Goal: Task Accomplishment & Management: Manage account settings

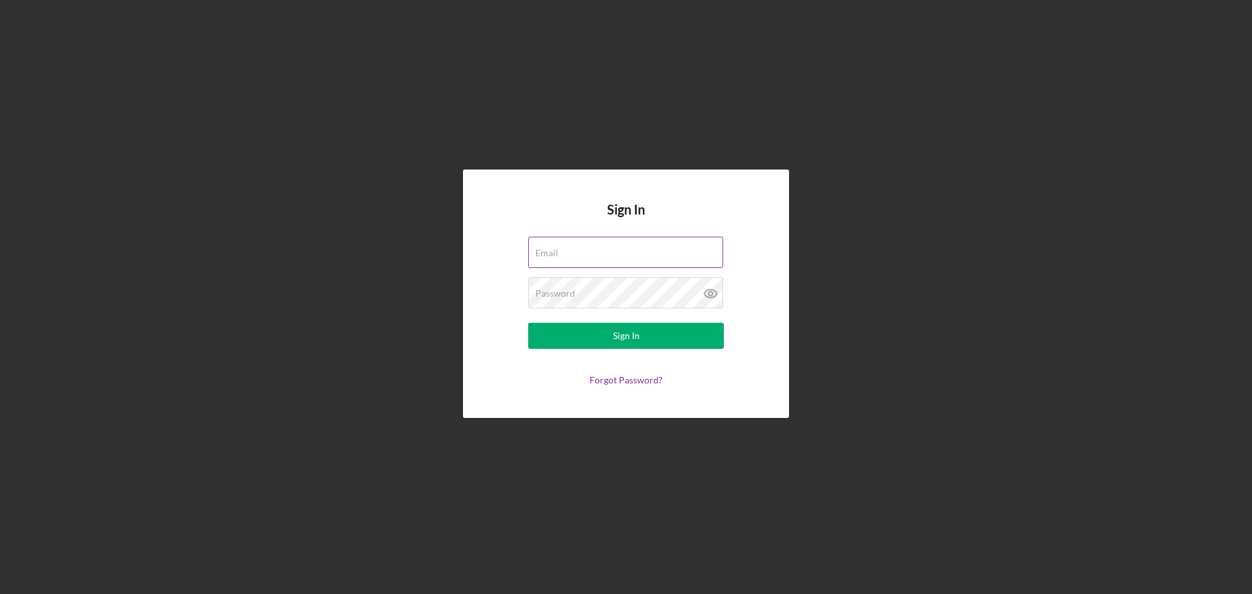
click at [615, 252] on div "Email" at bounding box center [626, 253] width 196 height 33
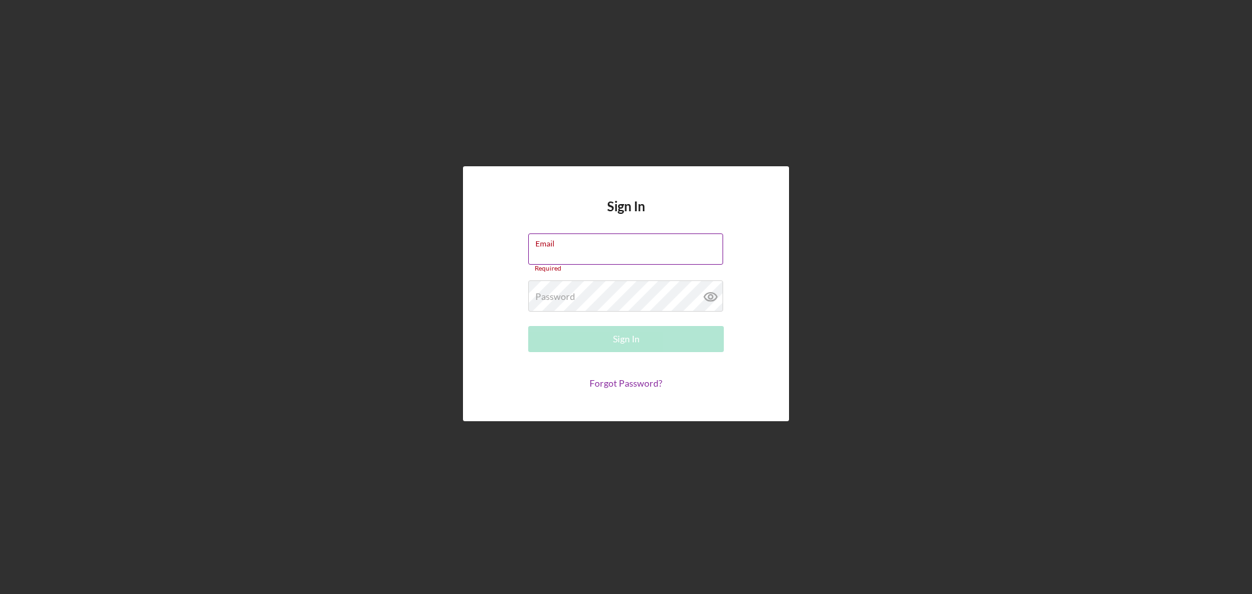
click at [588, 253] on input "Email" at bounding box center [625, 248] width 195 height 31
type input "[PERSON_NAME][EMAIL_ADDRESS][DOMAIN_NAME]"
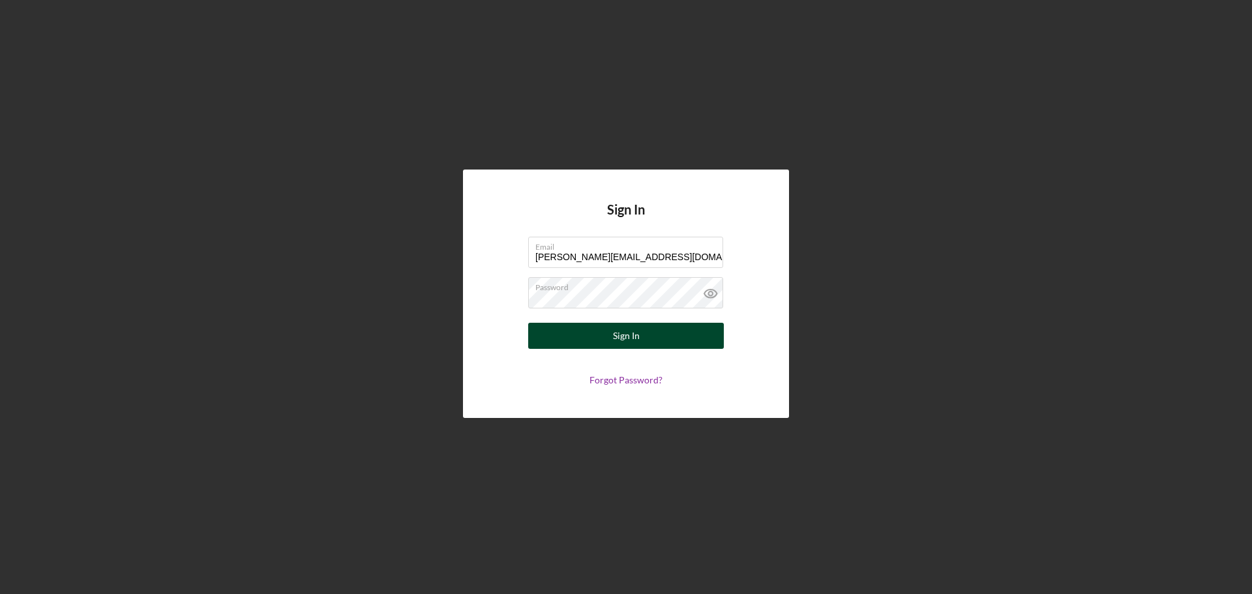
click at [607, 335] on button "Sign In" at bounding box center [626, 336] width 196 height 26
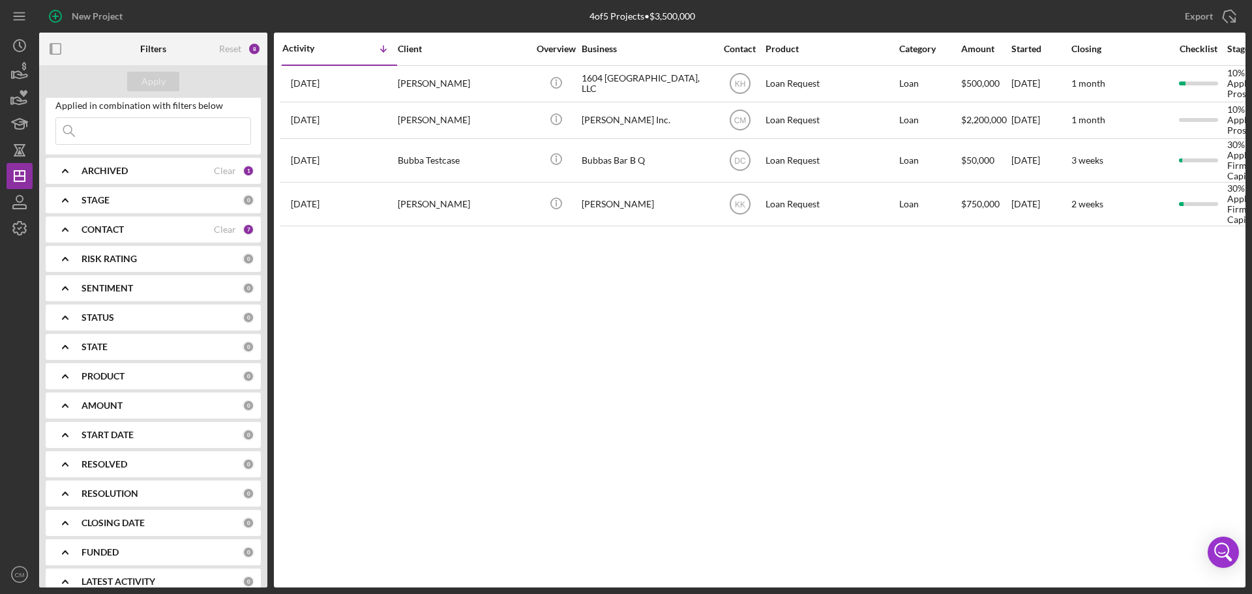
scroll to position [51, 0]
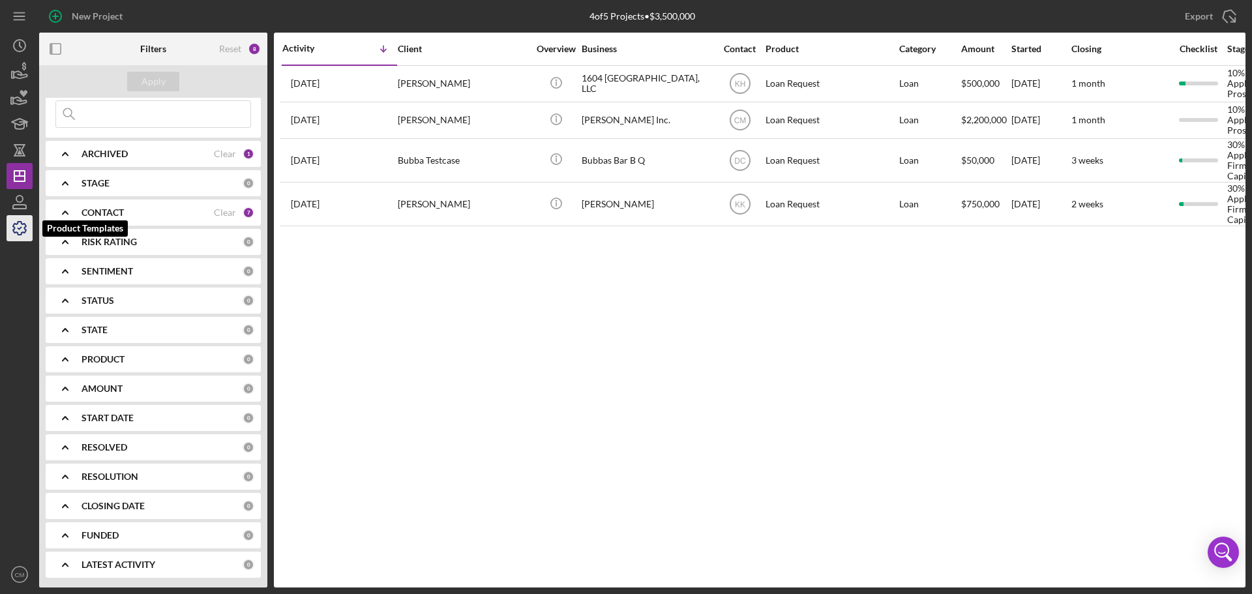
click at [16, 225] on icon "button" at bounding box center [19, 228] width 33 height 33
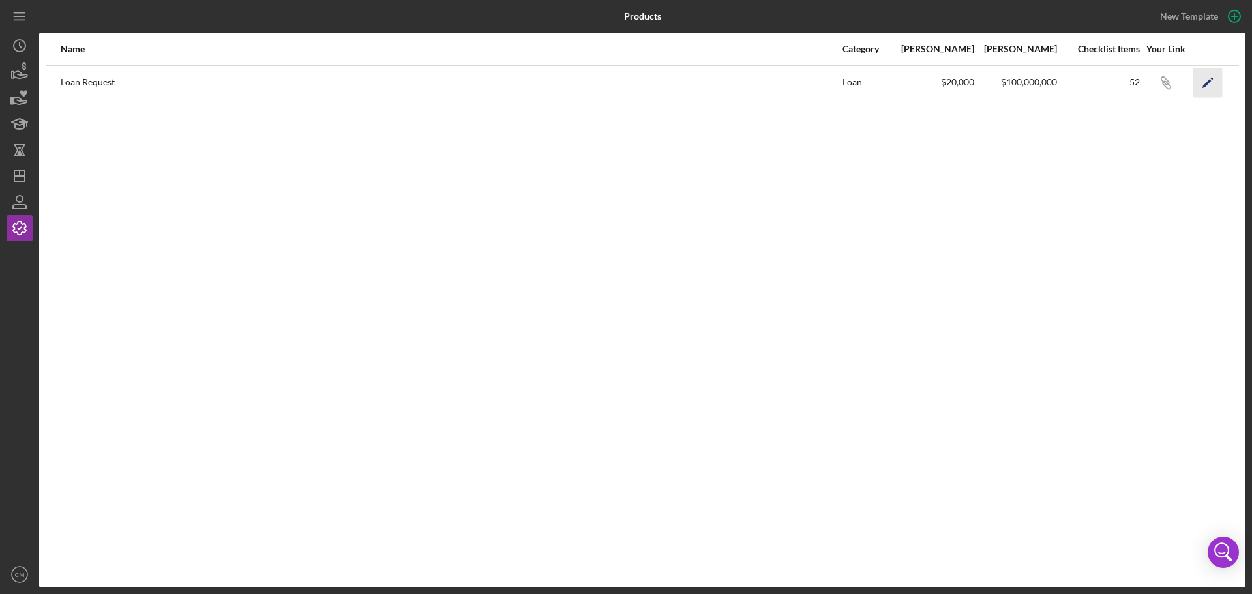
click at [1201, 84] on icon "Icon/Edit" at bounding box center [1207, 82] width 29 height 29
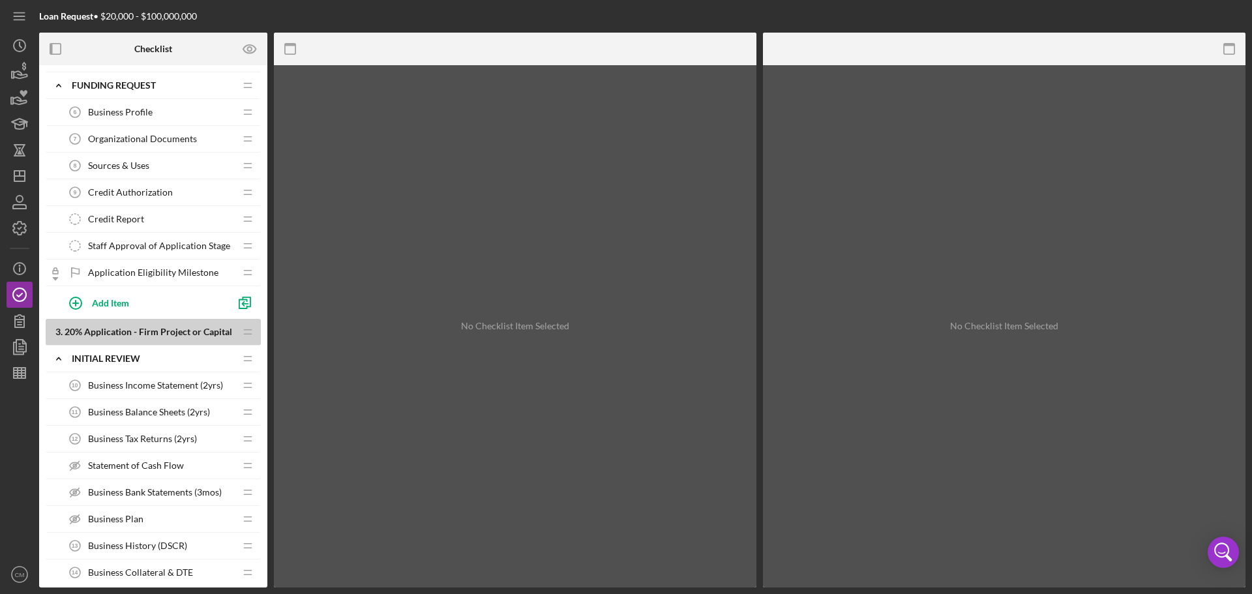
scroll to position [261, 0]
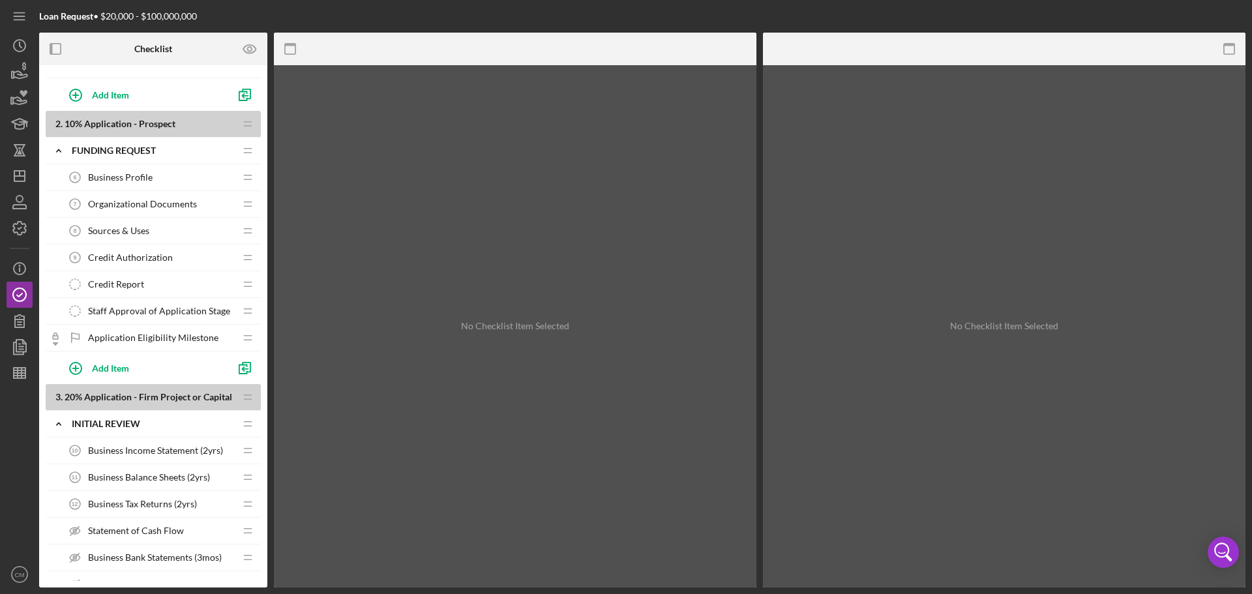
click at [120, 309] on span "Staff Approval of Application Stage" at bounding box center [159, 311] width 142 height 10
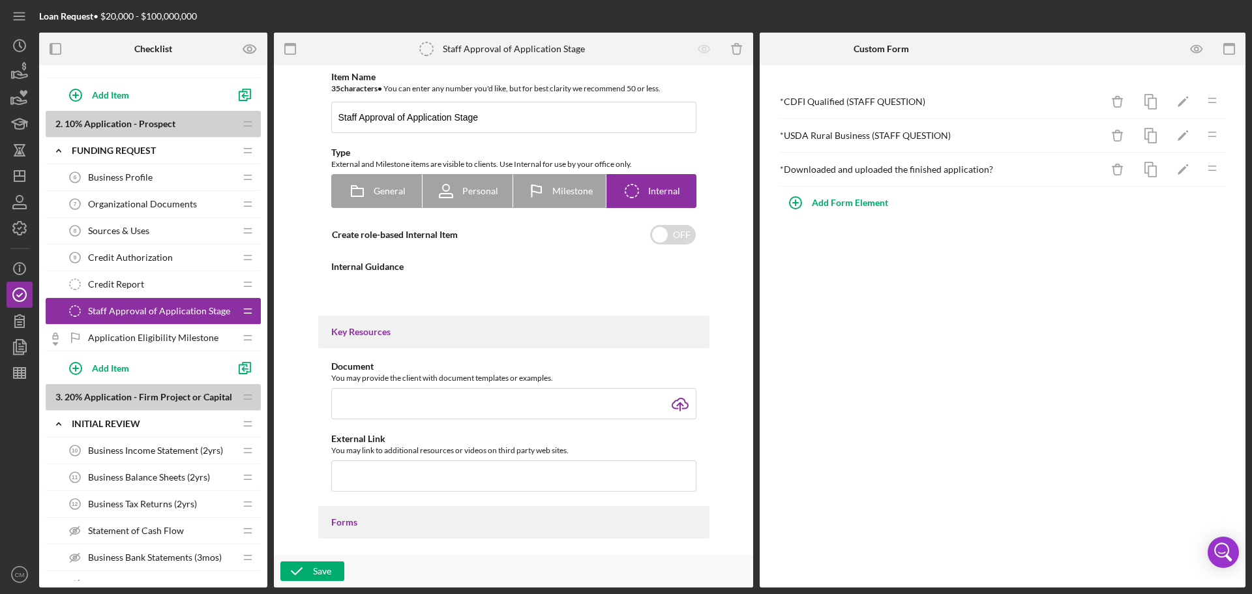
type textarea "<div> <ol> <li>Complete the Form.</li> <li>Go to "Document Templates"</li> <li>…"
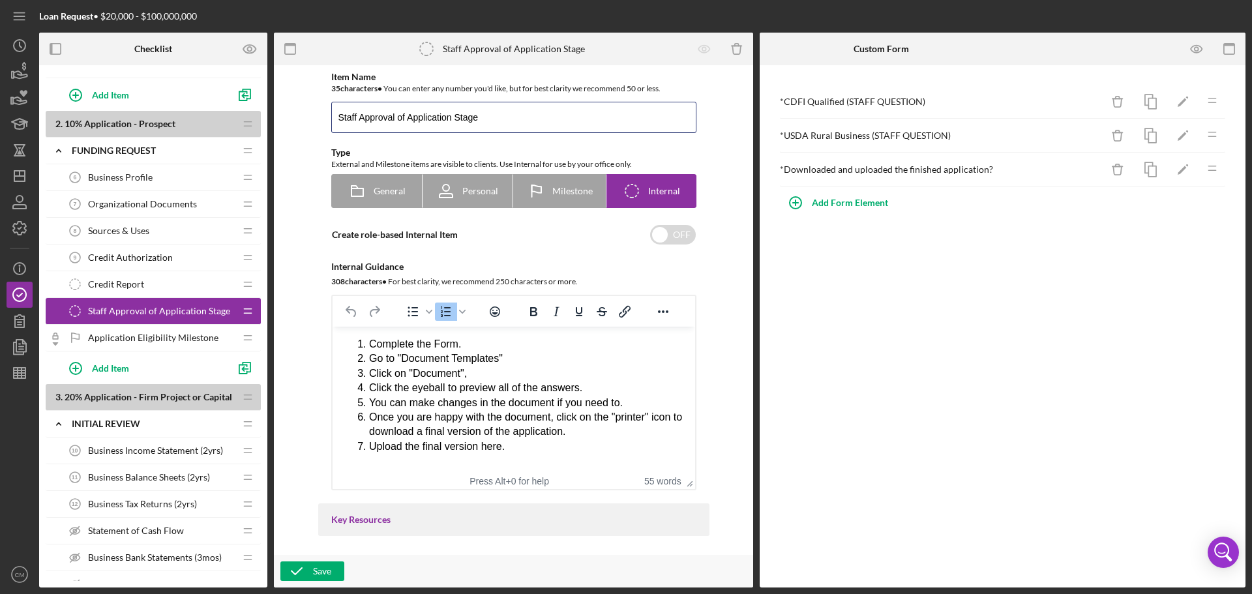
drag, startPoint x: 481, startPoint y: 117, endPoint x: 303, endPoint y: 125, distance: 178.2
click at [303, 125] on div "Item Name 35 character s • You can enter any number you'd like, but for best cl…" at bounding box center [513, 310] width 466 height 477
type input "Create Funding Application"
click at [307, 573] on icon "button" at bounding box center [296, 571] width 33 height 33
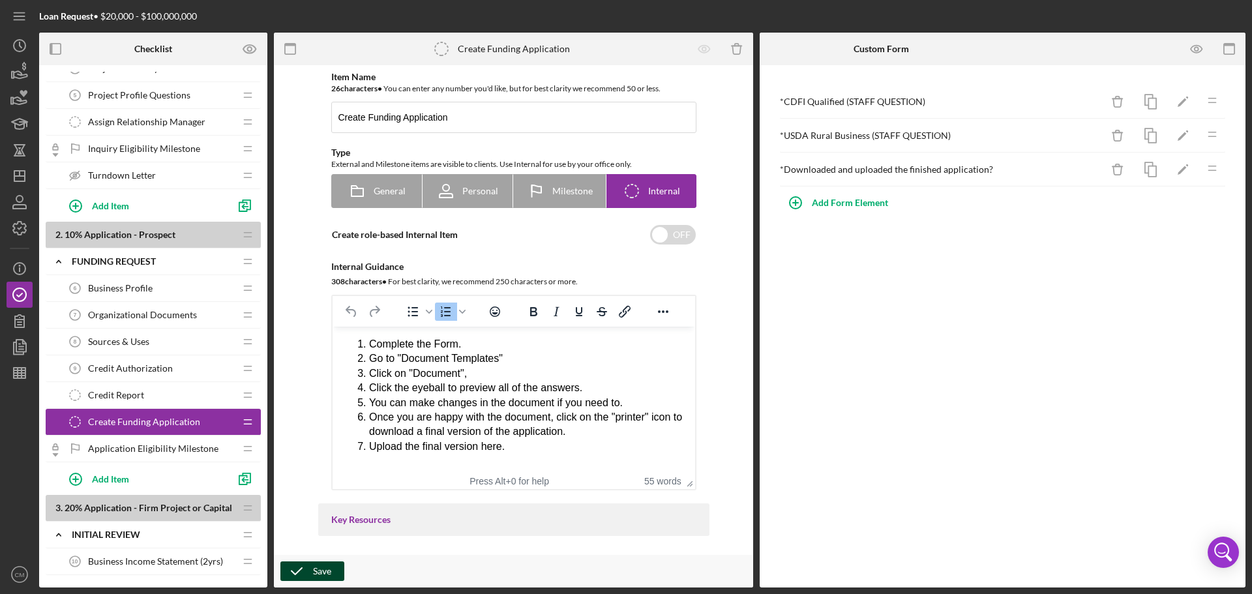
scroll to position [130, 0]
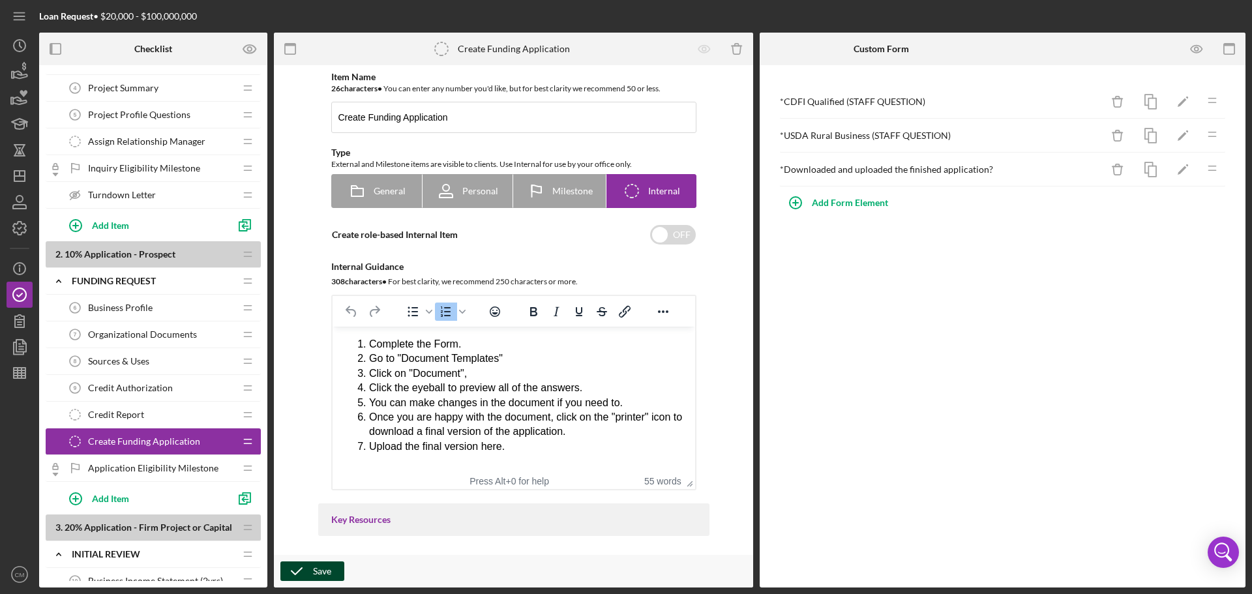
click at [153, 415] on div "Credit Report Credit Report" at bounding box center [148, 415] width 173 height 26
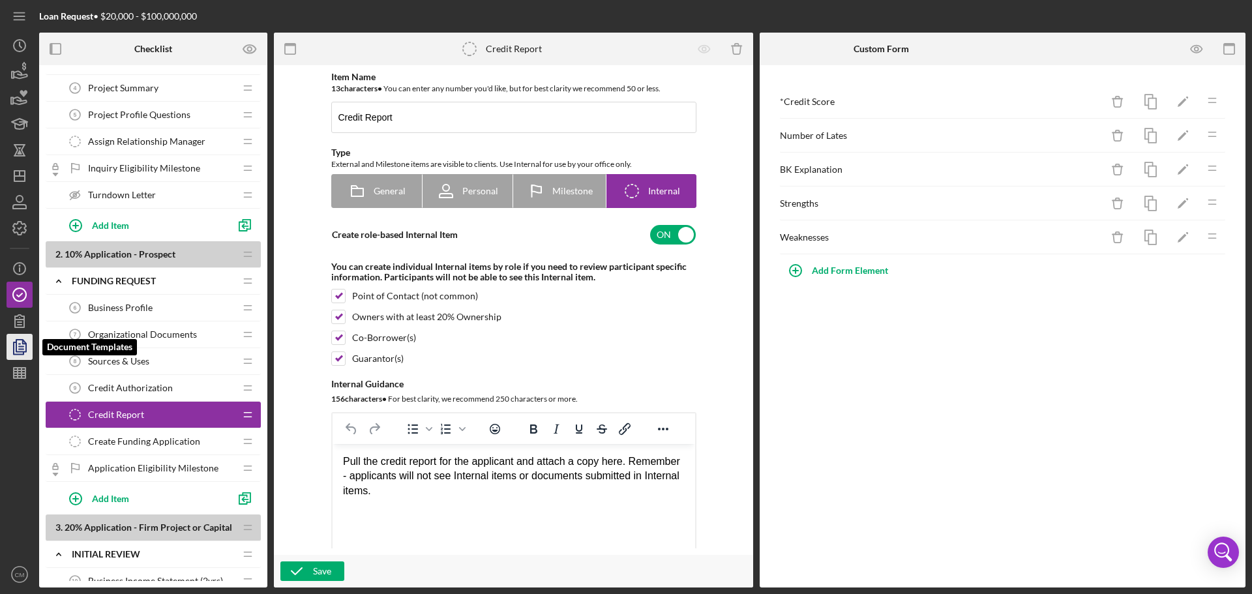
click at [18, 346] on icon "button" at bounding box center [19, 347] width 33 height 33
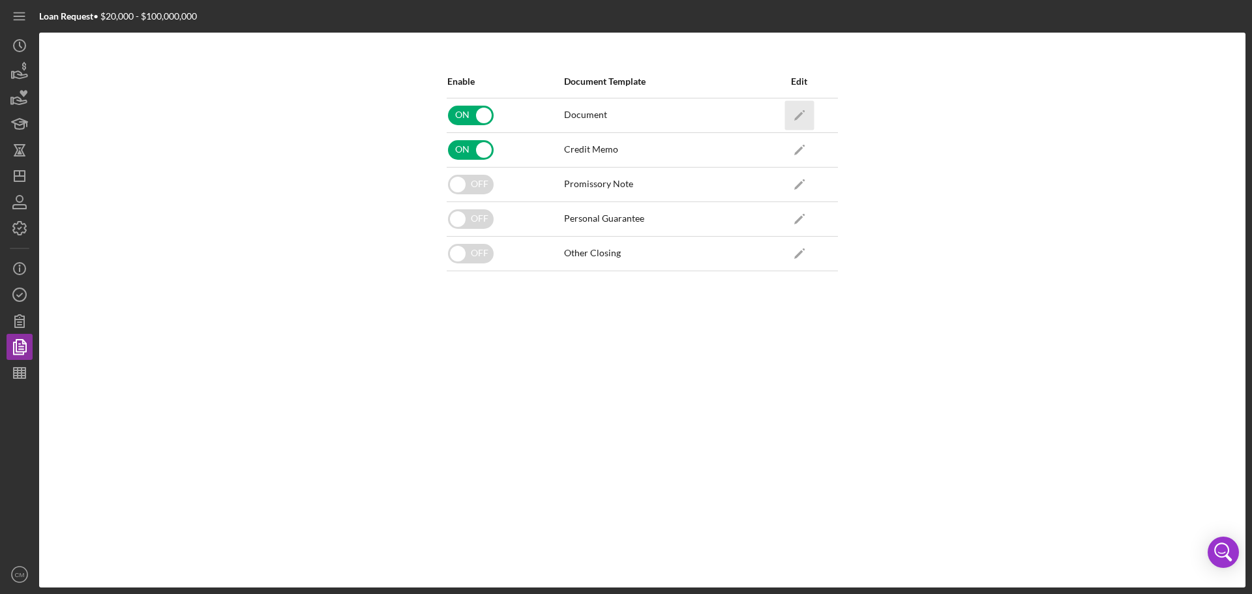
click at [802, 117] on icon "Icon/Edit" at bounding box center [799, 114] width 29 height 29
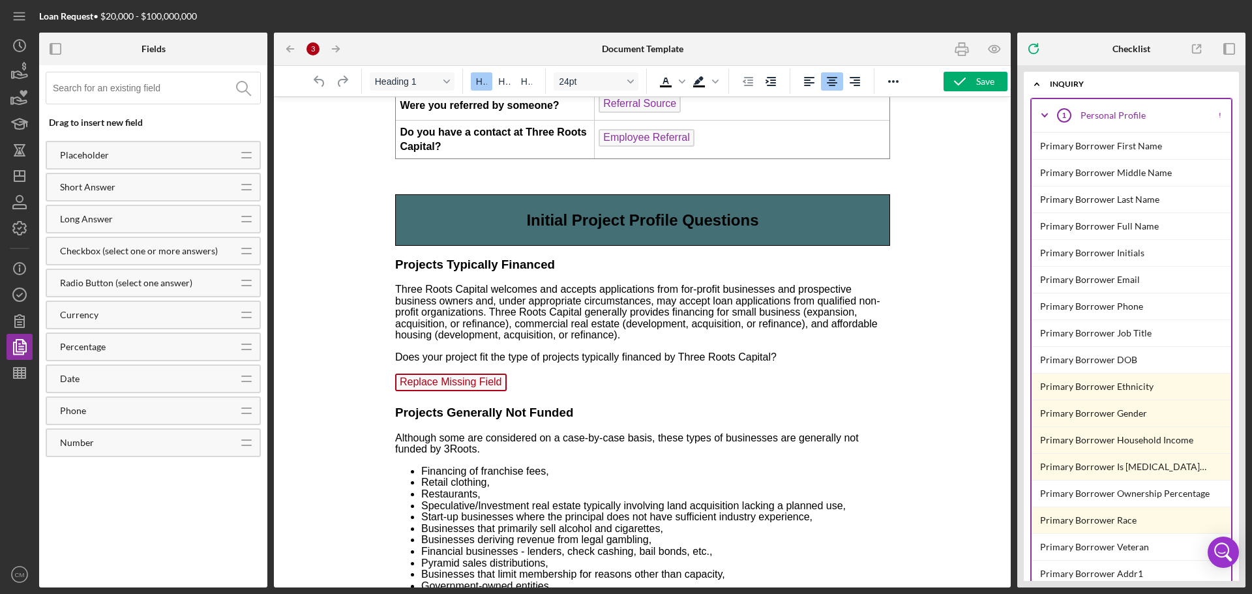
scroll to position [602, 0]
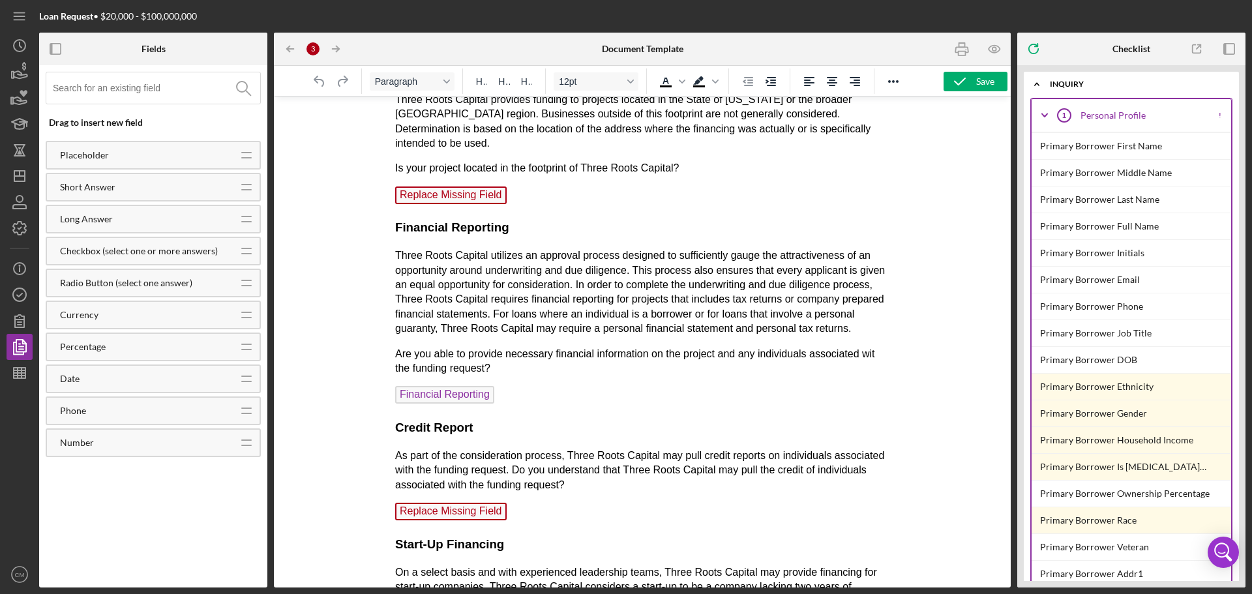
scroll to position [1034, 0]
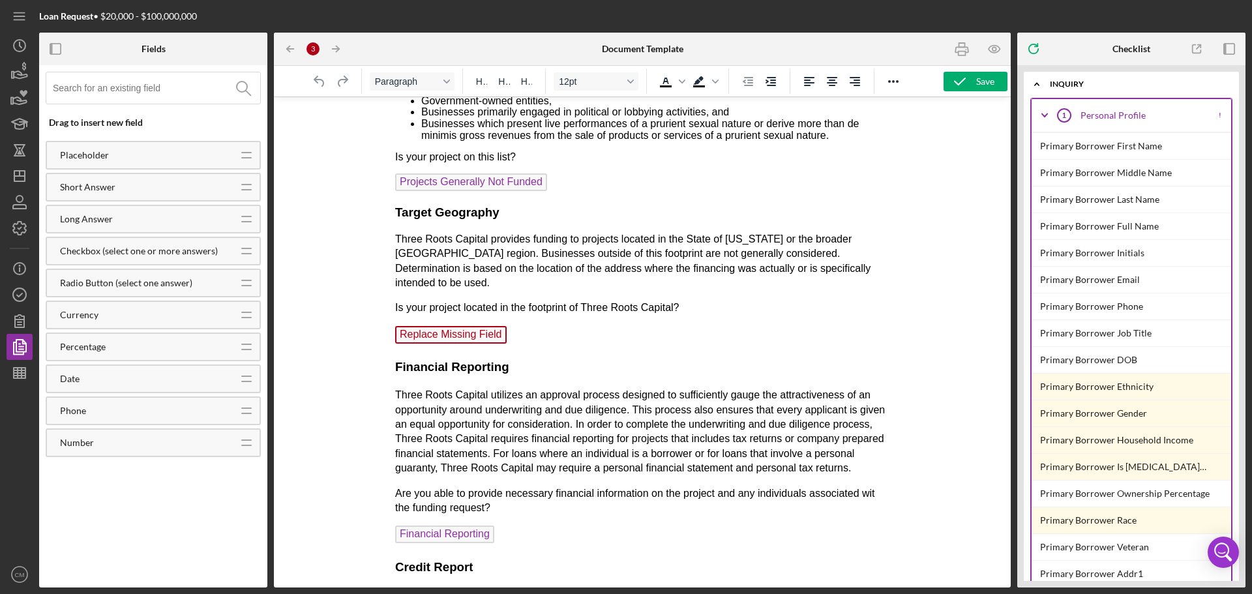
drag, startPoint x: 533, startPoint y: 337, endPoint x: 526, endPoint y: 337, distance: 7.2
click at [531, 337] on p "Replace Missing Field ﻿" at bounding box center [642, 336] width 495 height 21
drag, startPoint x: 516, startPoint y: 334, endPoint x: 438, endPoint y: 328, distance: 77.8
click at [438, 328] on p "Replace Missing Field ﻿" at bounding box center [642, 336] width 495 height 21
click at [438, 328] on span "Replace Missing Field" at bounding box center [451, 335] width 112 height 18
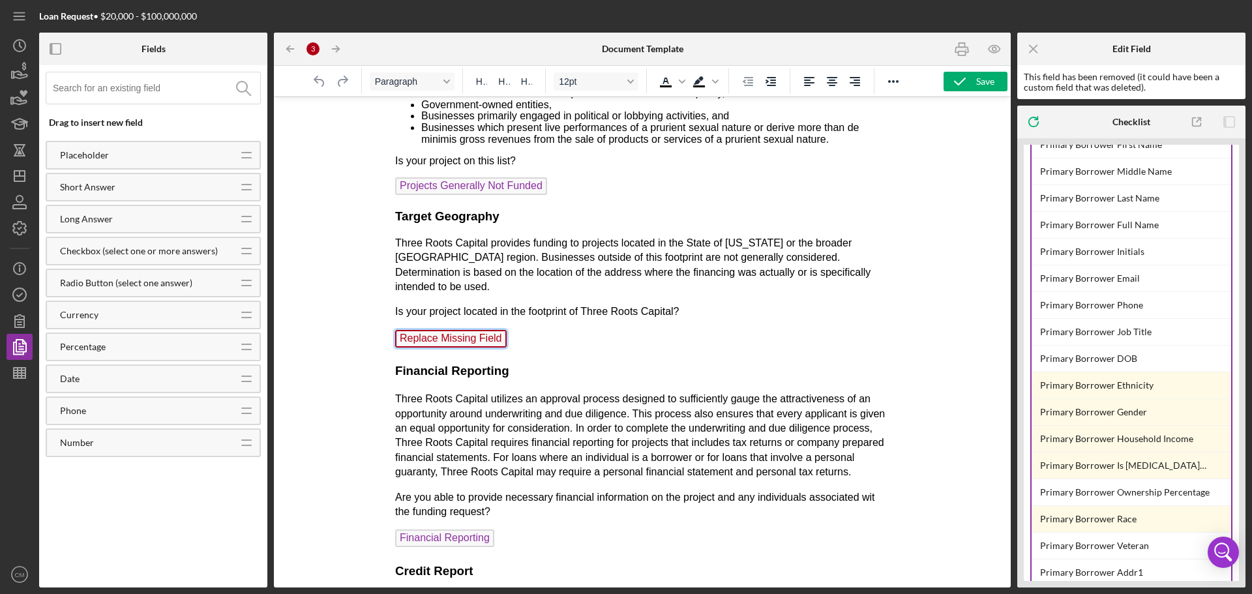
scroll to position [0, 0]
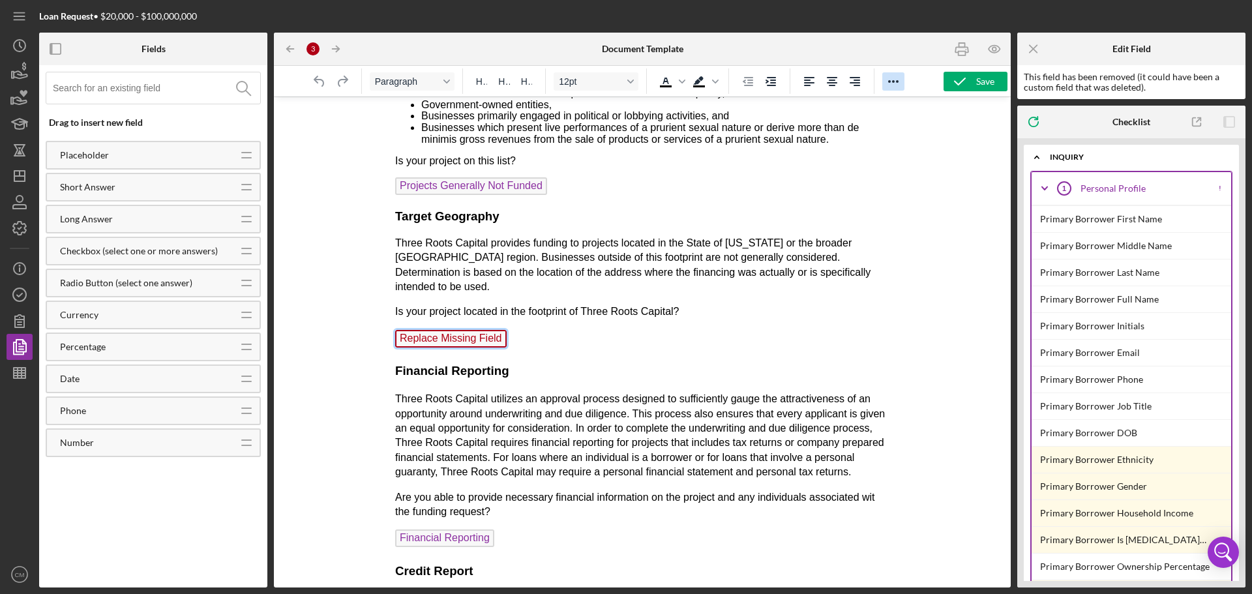
click at [895, 85] on icon "Reveal or hide additional toolbar items" at bounding box center [894, 82] width 16 height 16
click at [943, 158] on div at bounding box center [642, 342] width 737 height 491
click at [499, 314] on p "Is your project located in the footprint of Three Roots Capital?" at bounding box center [642, 312] width 495 height 14
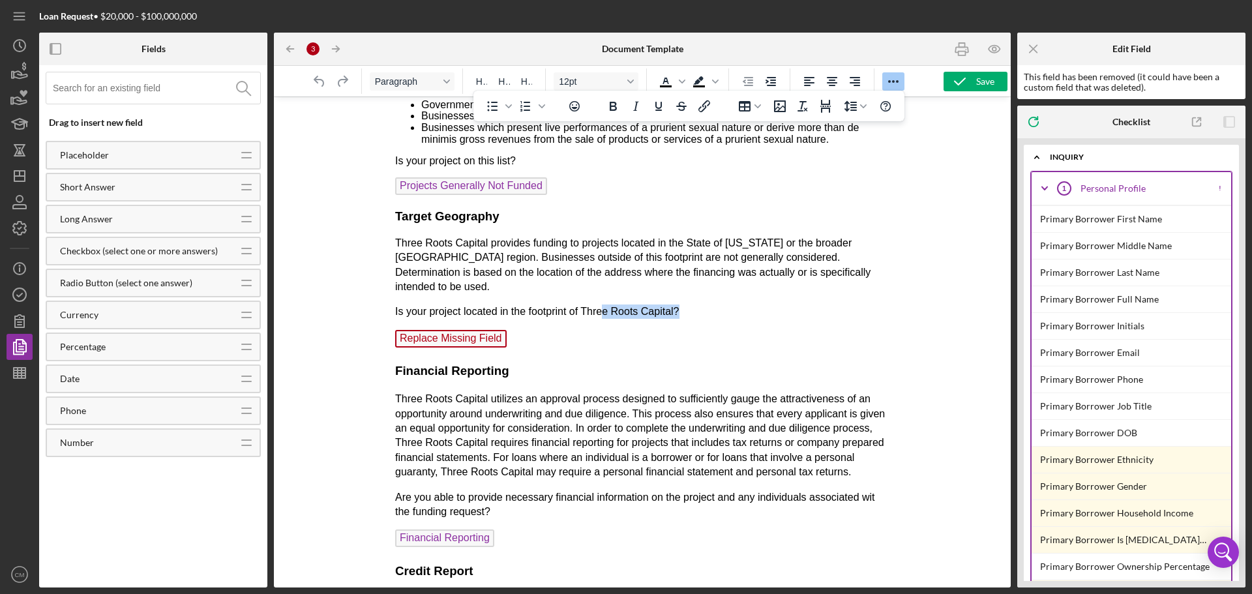
drag, startPoint x: 683, startPoint y: 313, endPoint x: 606, endPoint y: 292, distance: 79.9
click at [475, 333] on span "Replace Missing Field" at bounding box center [451, 339] width 112 height 18
click at [321, 82] on icon "Undo" at bounding box center [320, 82] width 16 height 16
click at [681, 293] on p "Three Roots Capital provides funding to projects located in the State of [US_ST…" at bounding box center [642, 265] width 495 height 59
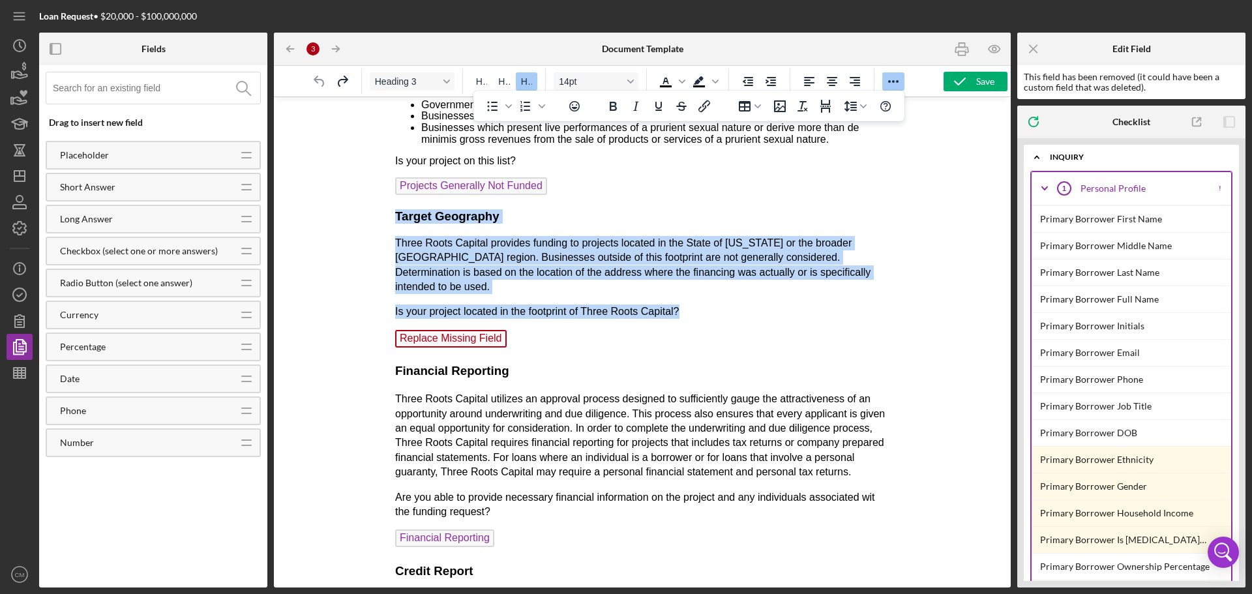
drag, startPoint x: 554, startPoint y: 305, endPoint x: 381, endPoint y: 215, distance: 195.4
drag, startPoint x: 396, startPoint y: 214, endPoint x: 524, endPoint y: 331, distance: 173.1
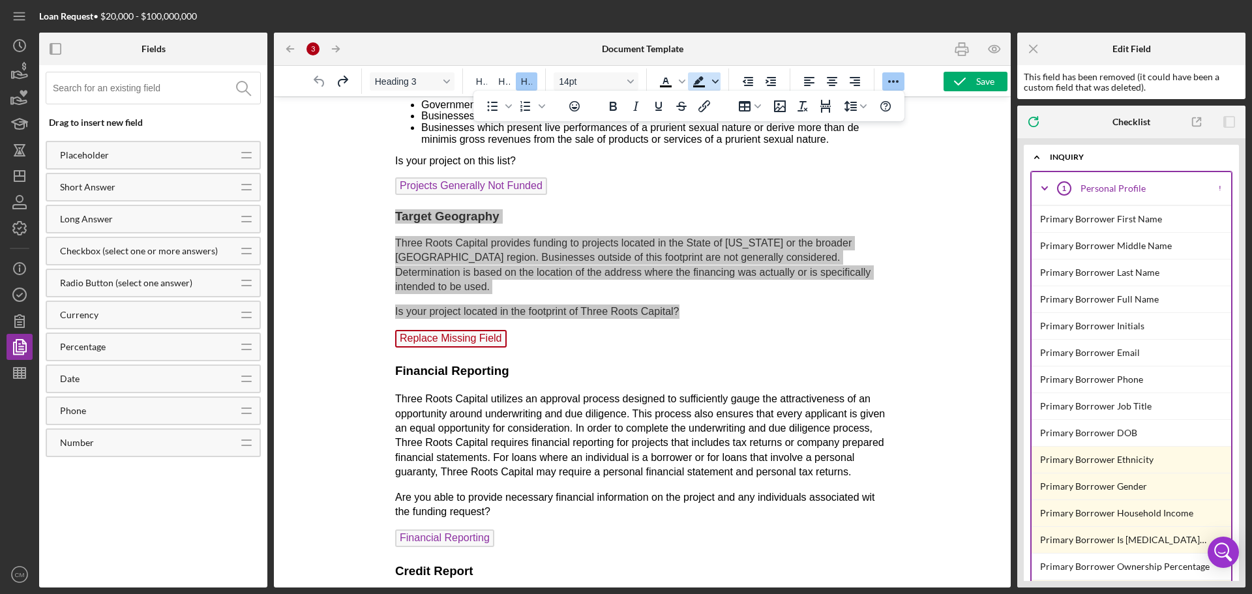
click at [718, 82] on icon "Background color Black" at bounding box center [715, 81] width 7 height 7
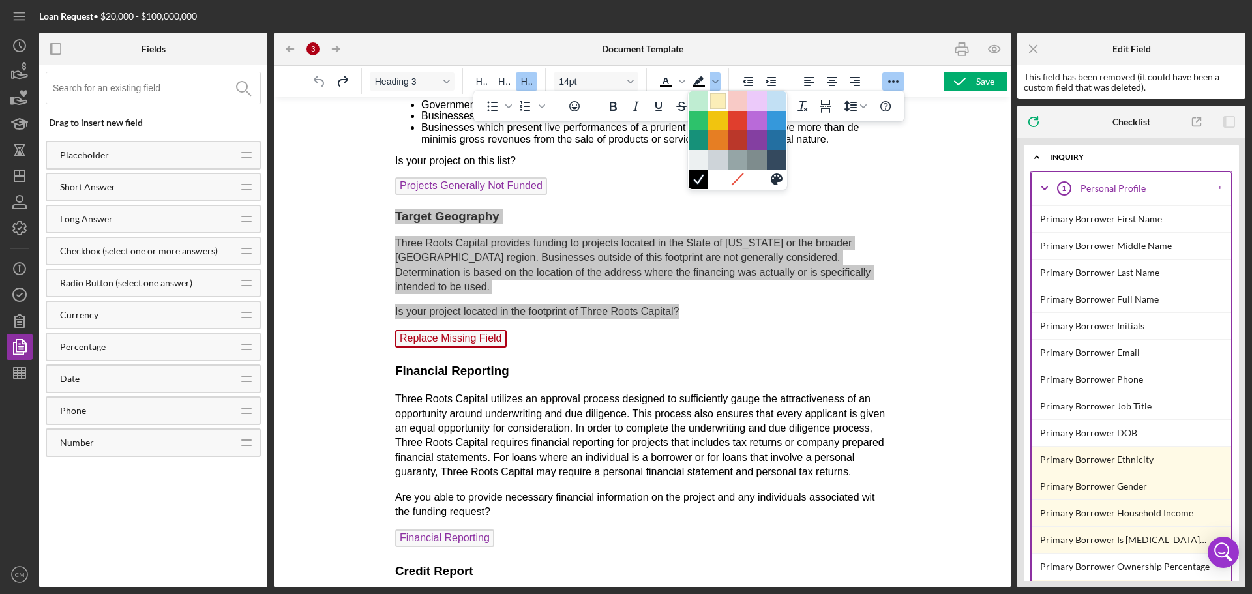
click at [717, 100] on div at bounding box center [718, 101] width 16 height 16
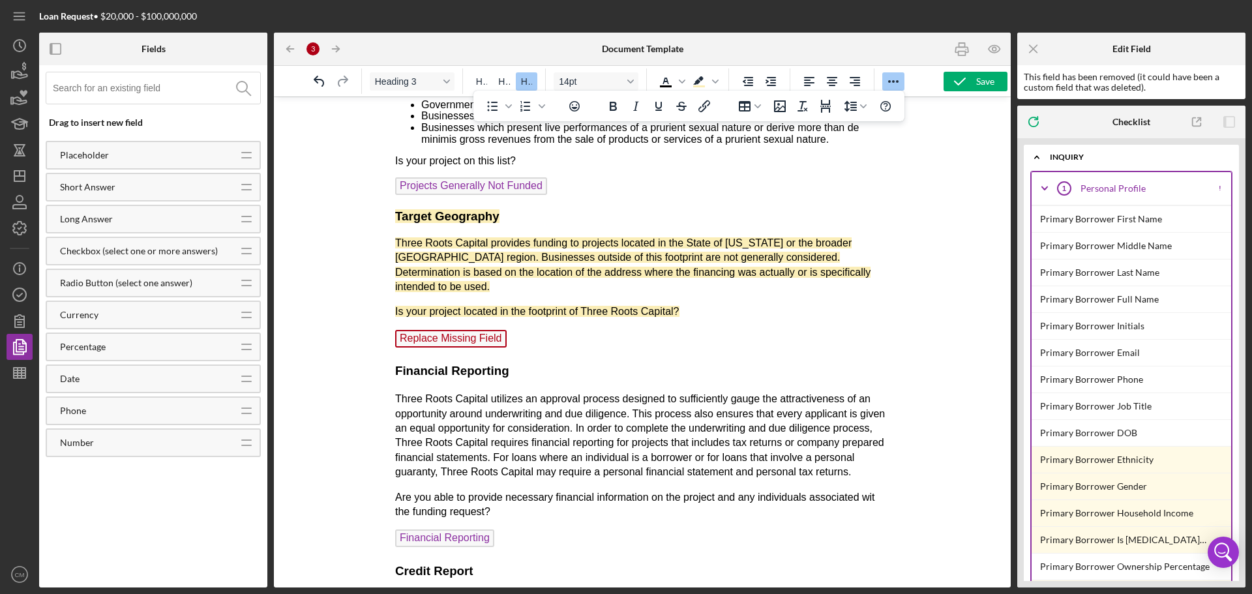
click at [659, 187] on p "Projects Generally Not Funded ﻿" at bounding box center [642, 187] width 495 height 21
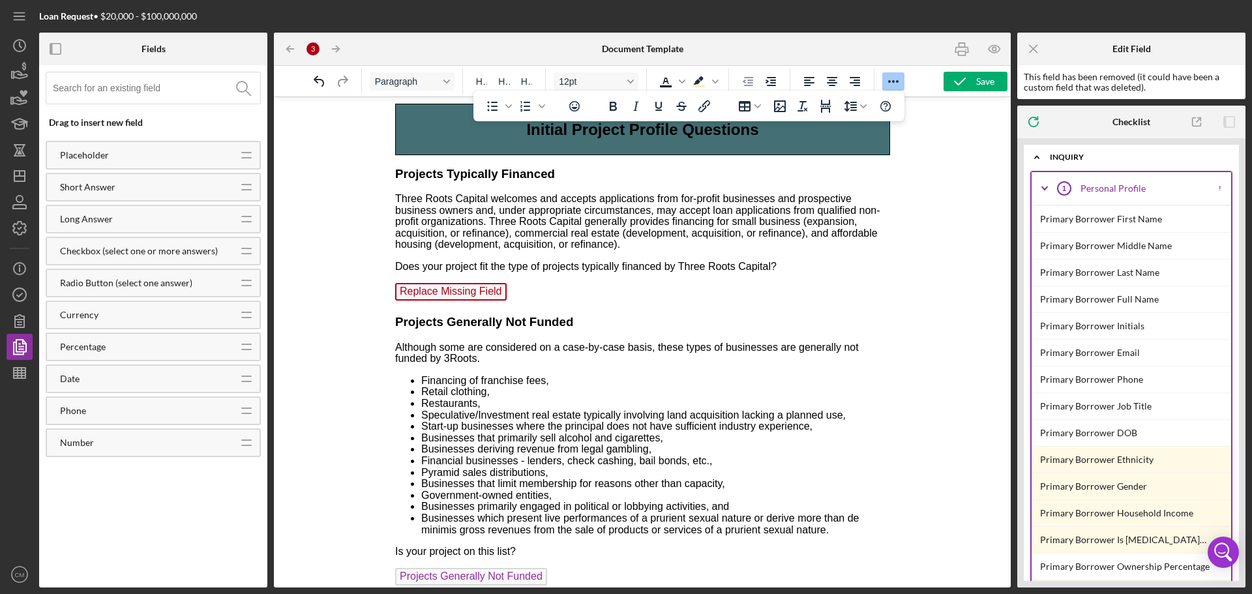
scroll to position [639, 0]
drag, startPoint x: 514, startPoint y: 297, endPoint x: 401, endPoint y: 189, distance: 156.4
drag, startPoint x: 410, startPoint y: 202, endPoint x: 395, endPoint y: 186, distance: 22.1
click at [407, 198] on p "Three Roots Capital welcomes and accepts applications from for-profit businesse…" at bounding box center [642, 222] width 495 height 57
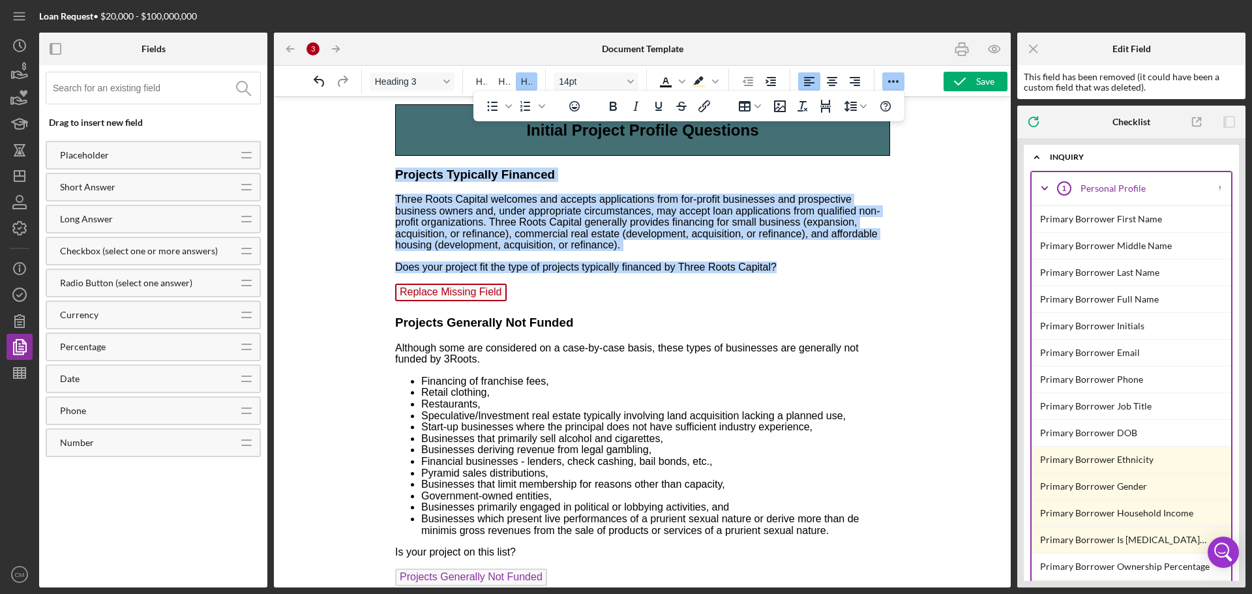
drag, startPoint x: 396, startPoint y: 171, endPoint x: 541, endPoint y: 287, distance: 185.6
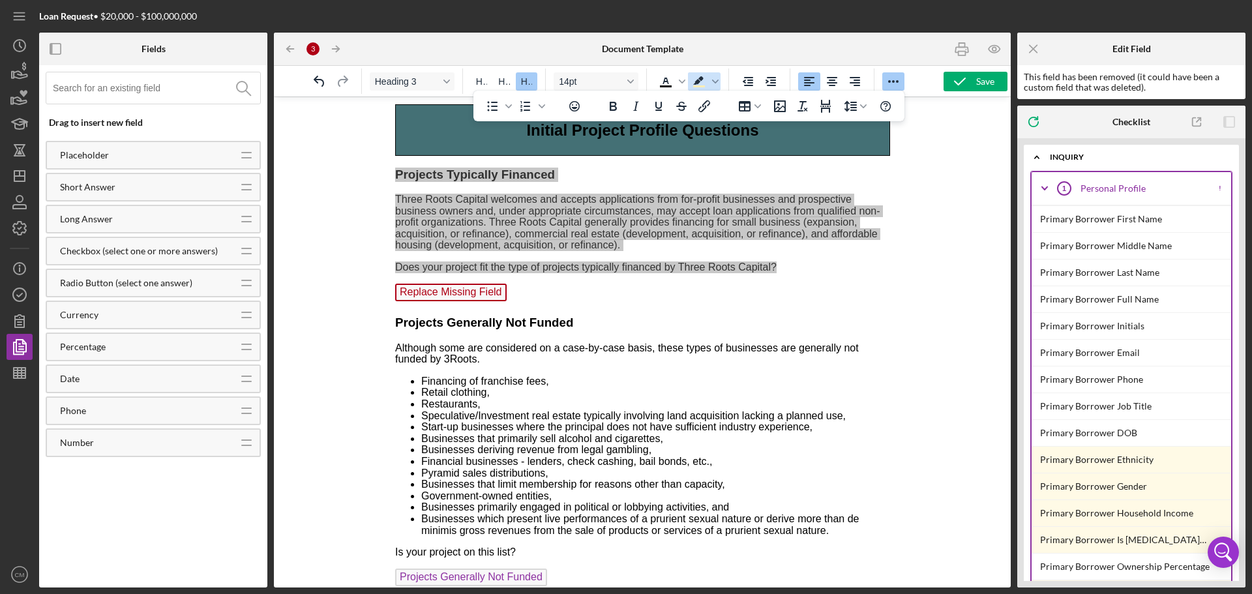
click at [698, 79] on icon "Background color Light Yellow" at bounding box center [699, 82] width 16 height 16
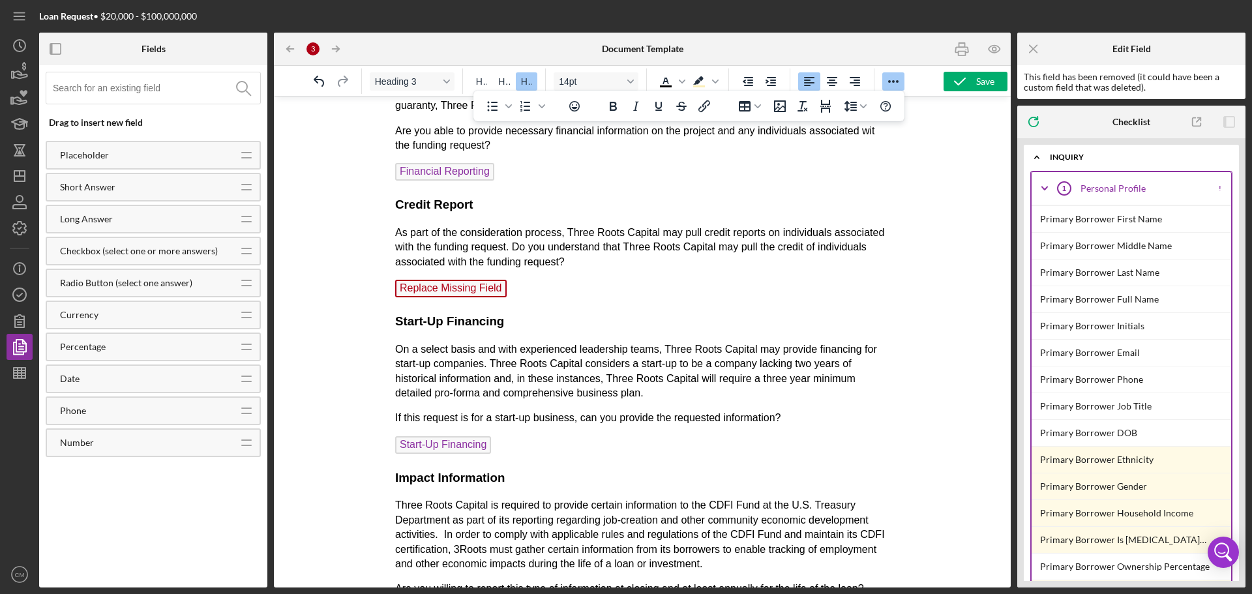
scroll to position [1422, 0]
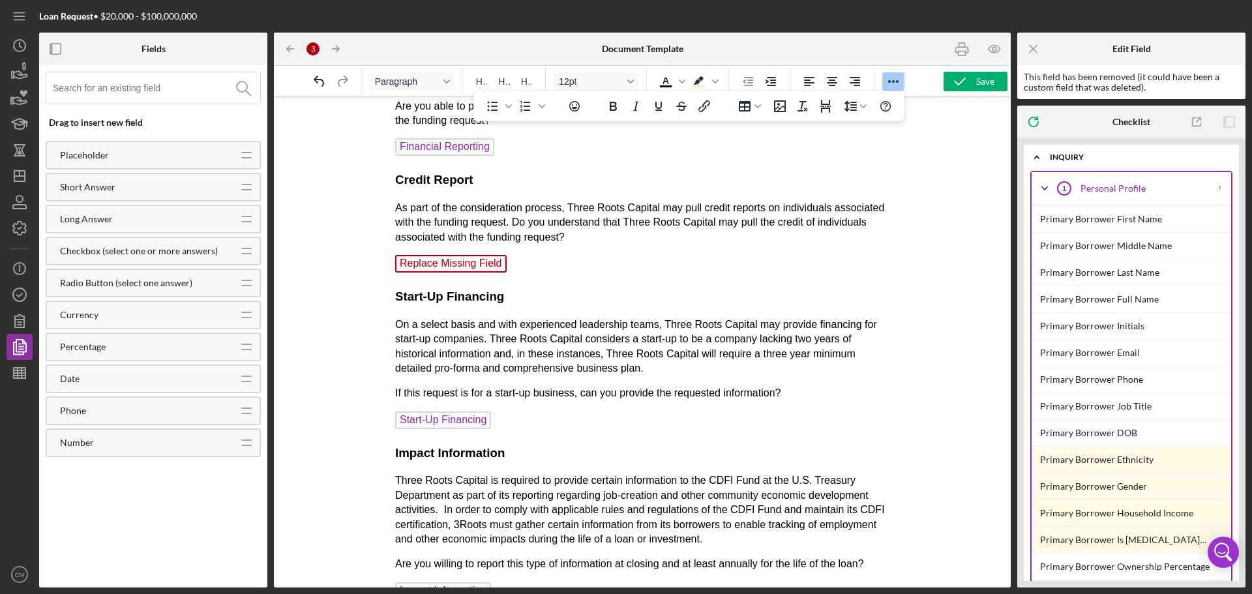
drag, startPoint x: 526, startPoint y: 278, endPoint x: 393, endPoint y: 192, distance: 157.9
click at [393, 192] on html "Funding Proposal Project Summary Project Name: 3RC Project Name Point of Contac…" at bounding box center [642, 507] width 516 height 3662
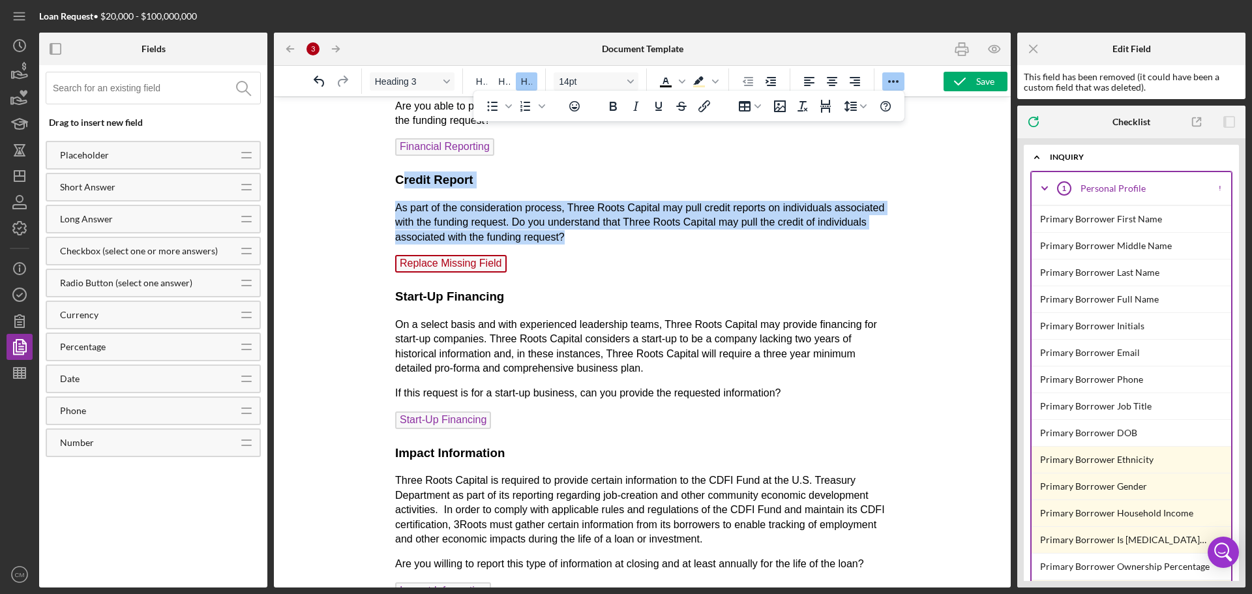
drag, startPoint x: 398, startPoint y: 192, endPoint x: 505, endPoint y: 279, distance: 137.7
click at [505, 279] on body "Funding Proposal Project Summary Project Name: 3RC Project Name Point of Contac…" at bounding box center [642, 508] width 495 height 3638
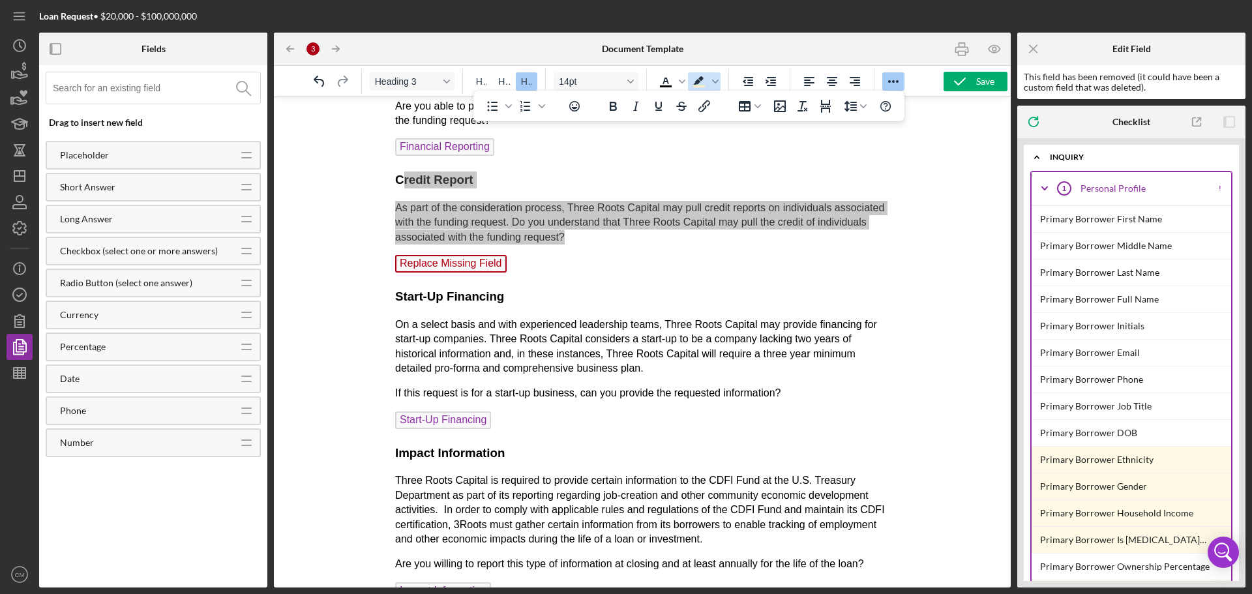
click at [698, 80] on icon "Background color Light Yellow" at bounding box center [698, 80] width 10 height 8
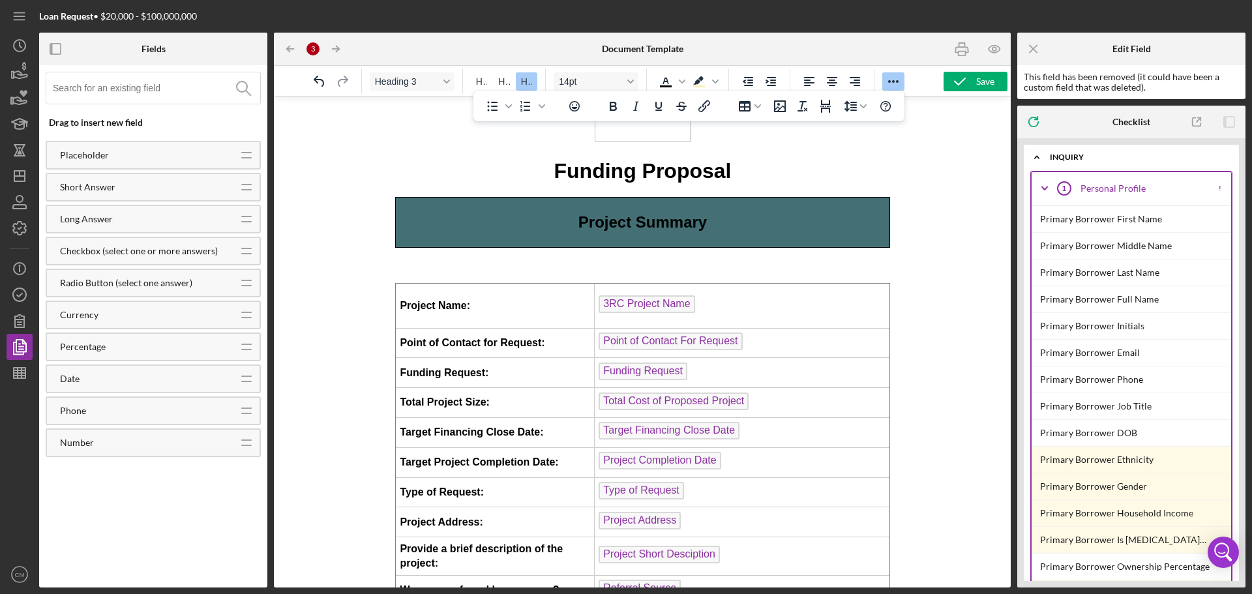
scroll to position [0, 0]
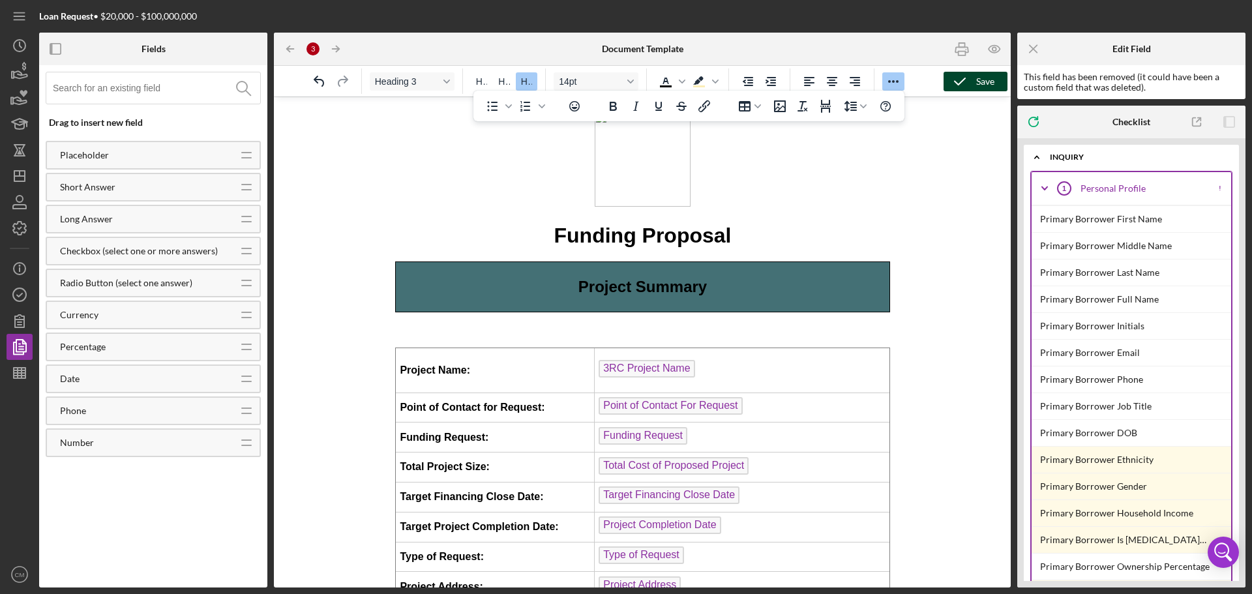
click at [973, 82] on icon "button" at bounding box center [960, 81] width 33 height 33
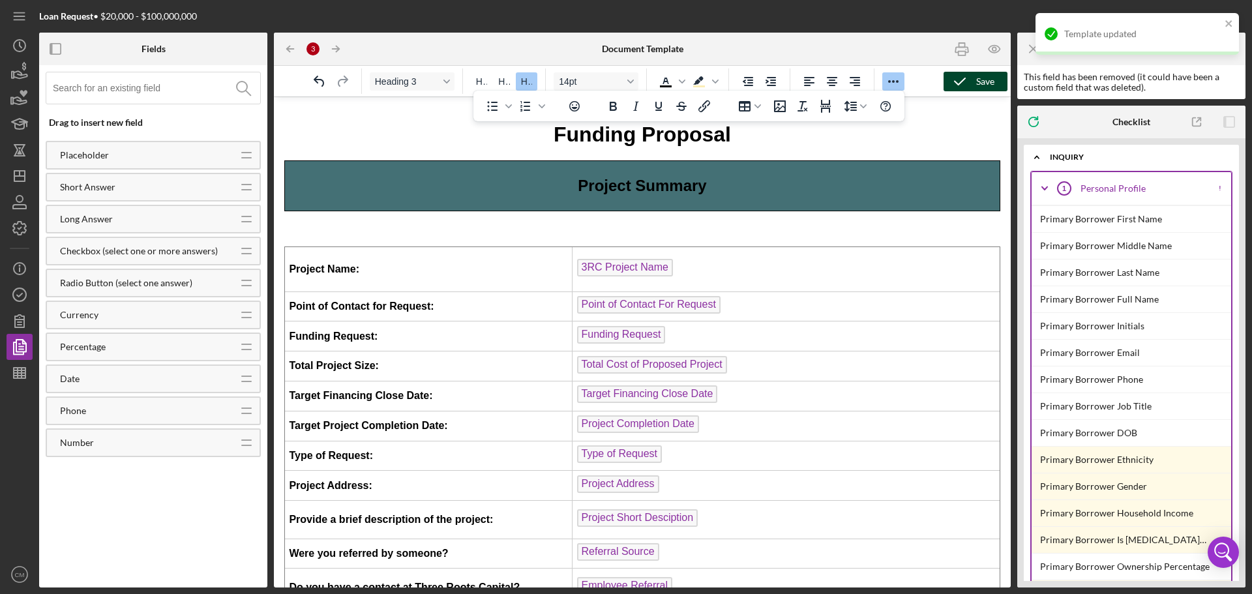
scroll to position [130, 0]
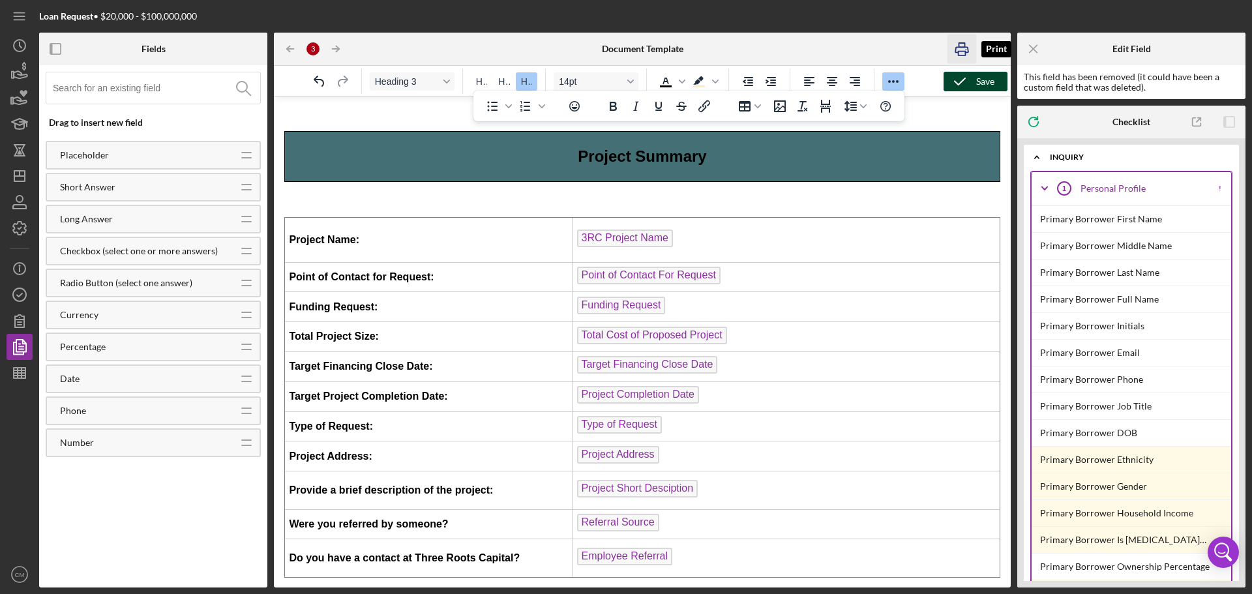
click at [963, 47] on icon "button" at bounding box center [961, 49] width 13 height 5
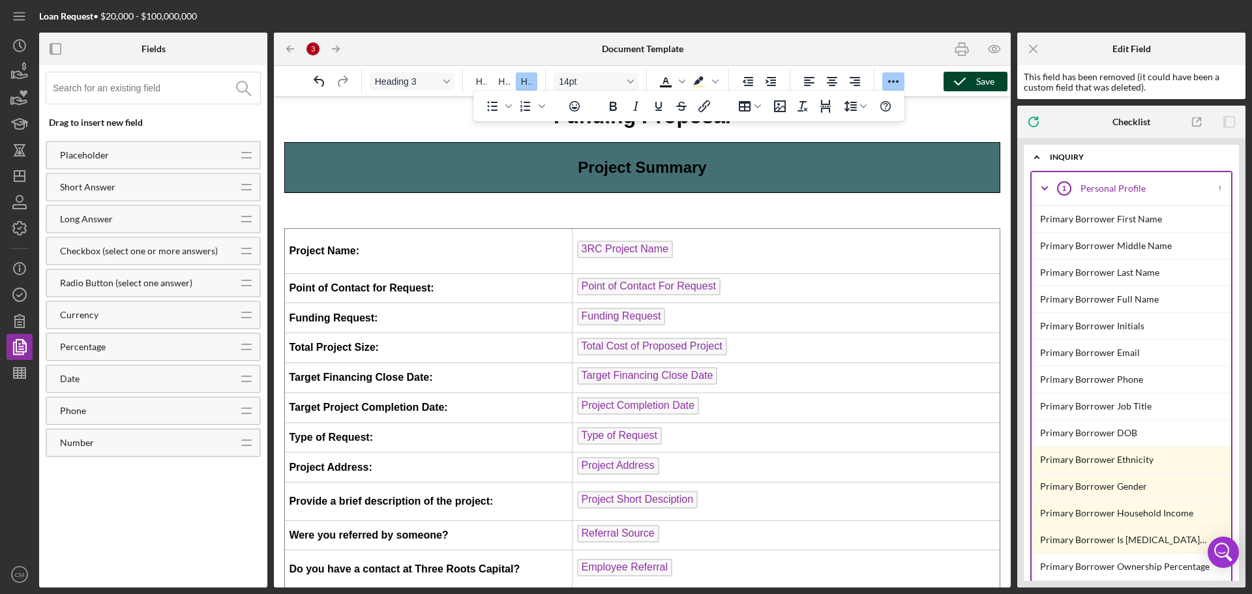
scroll to position [0, 0]
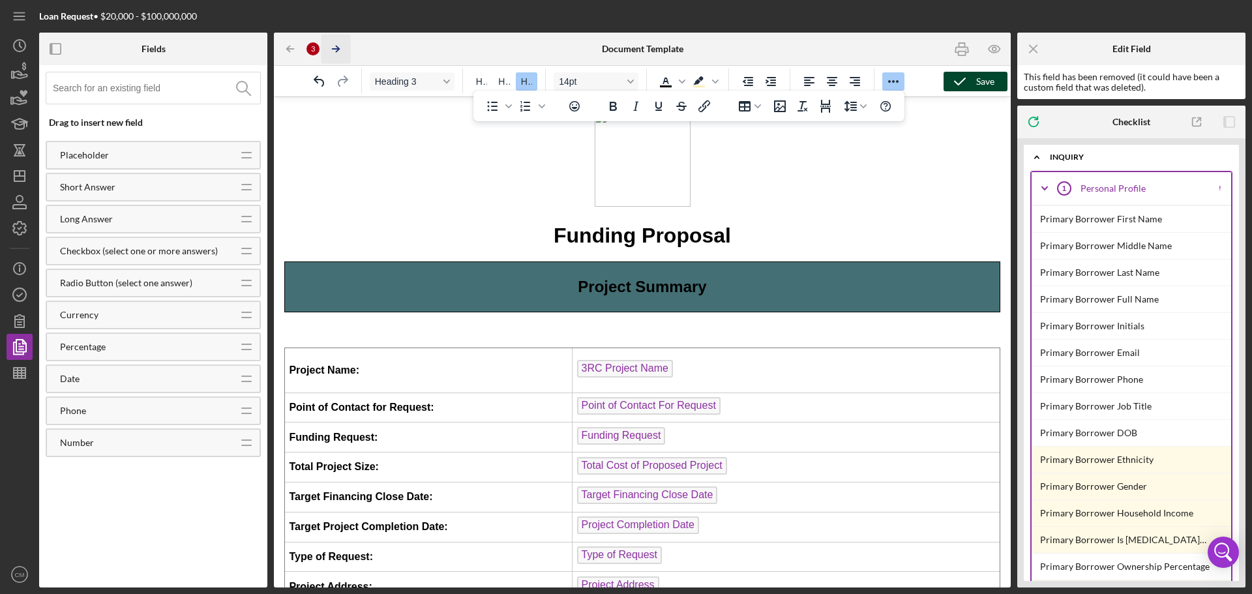
click at [337, 51] on polyline "button" at bounding box center [337, 49] width 3 height 6
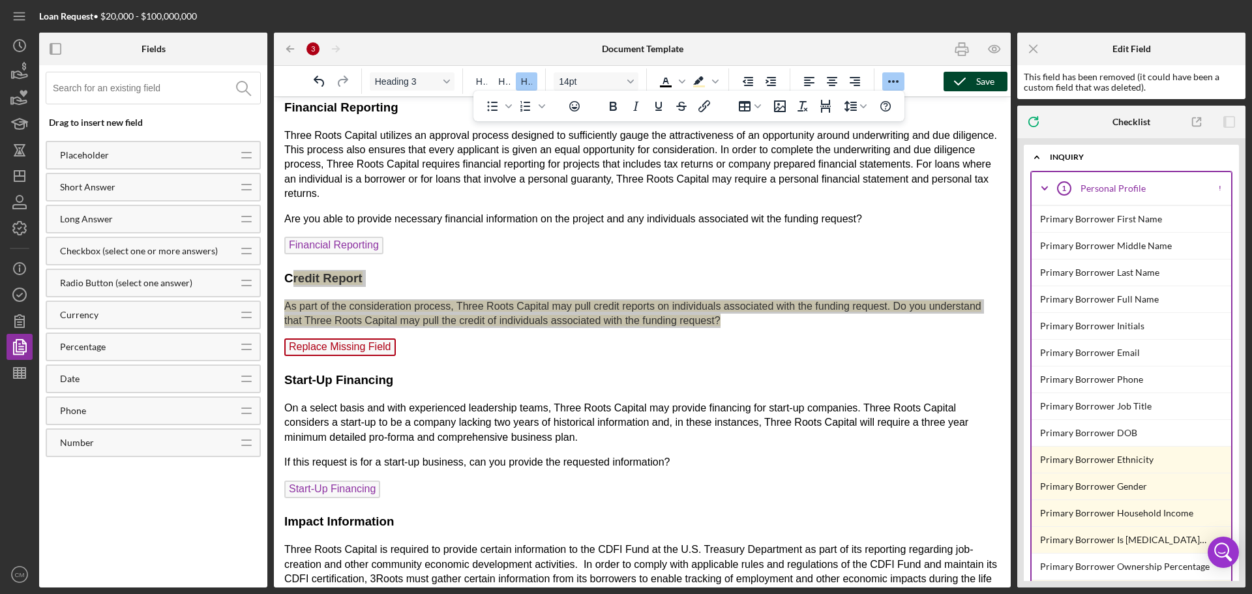
scroll to position [1261, 0]
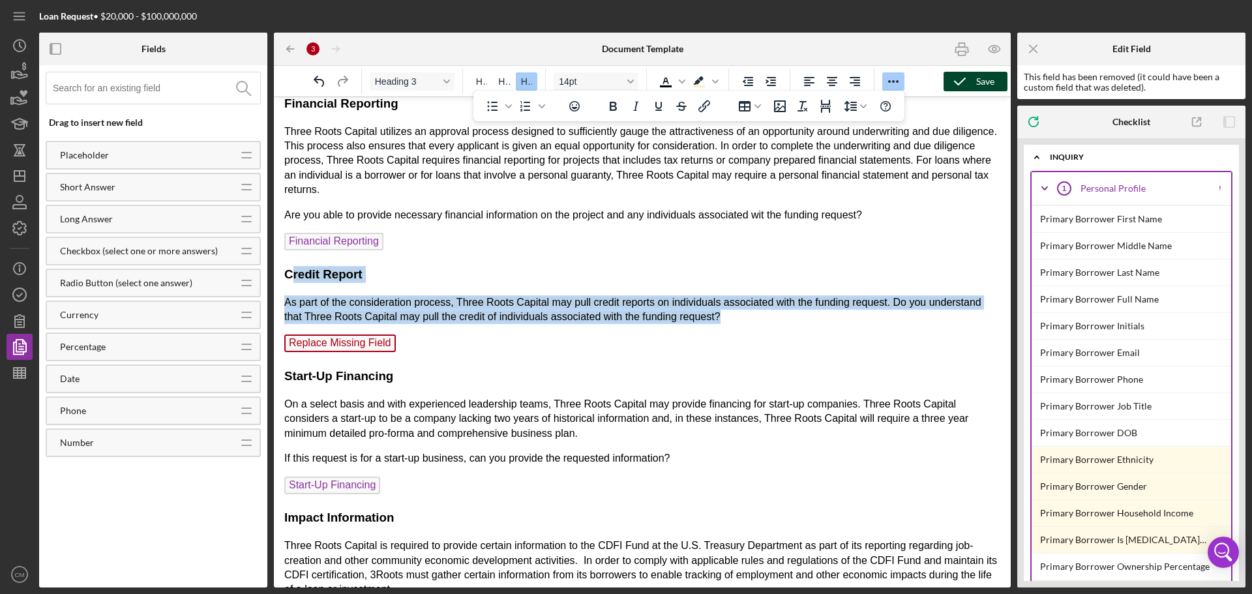
click at [482, 267] on h3 "C redit Report" at bounding box center [642, 274] width 716 height 17
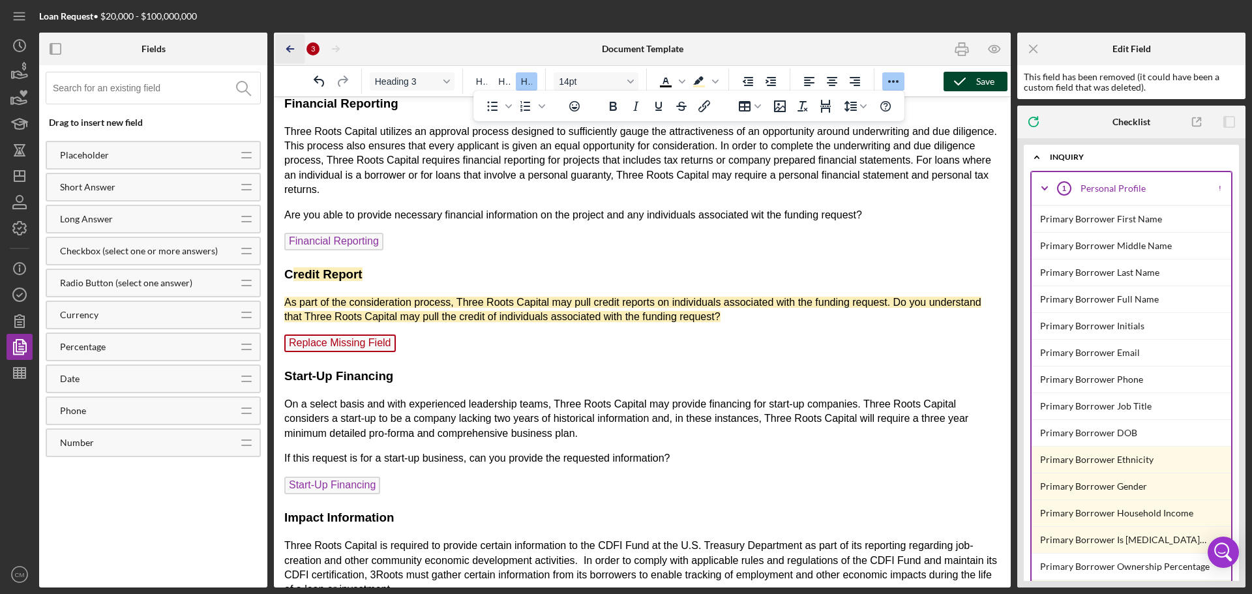
click at [292, 49] on line "button" at bounding box center [291, 49] width 7 height 0
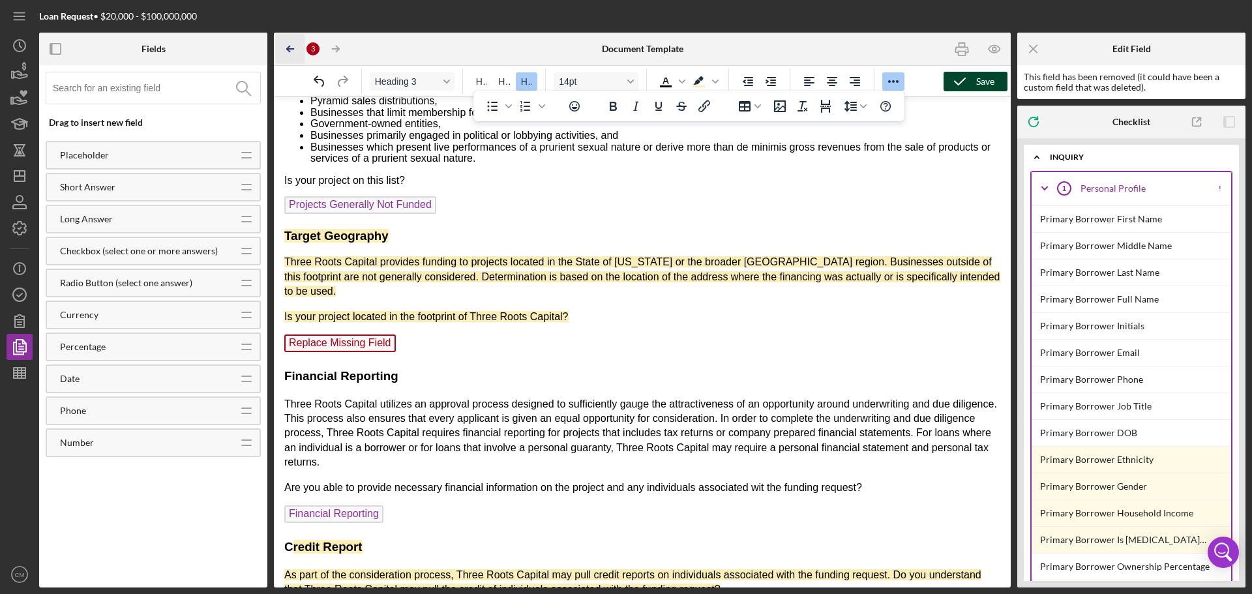
click at [292, 48] on icon "Icon/Table Pagination Arrow" at bounding box center [290, 49] width 29 height 29
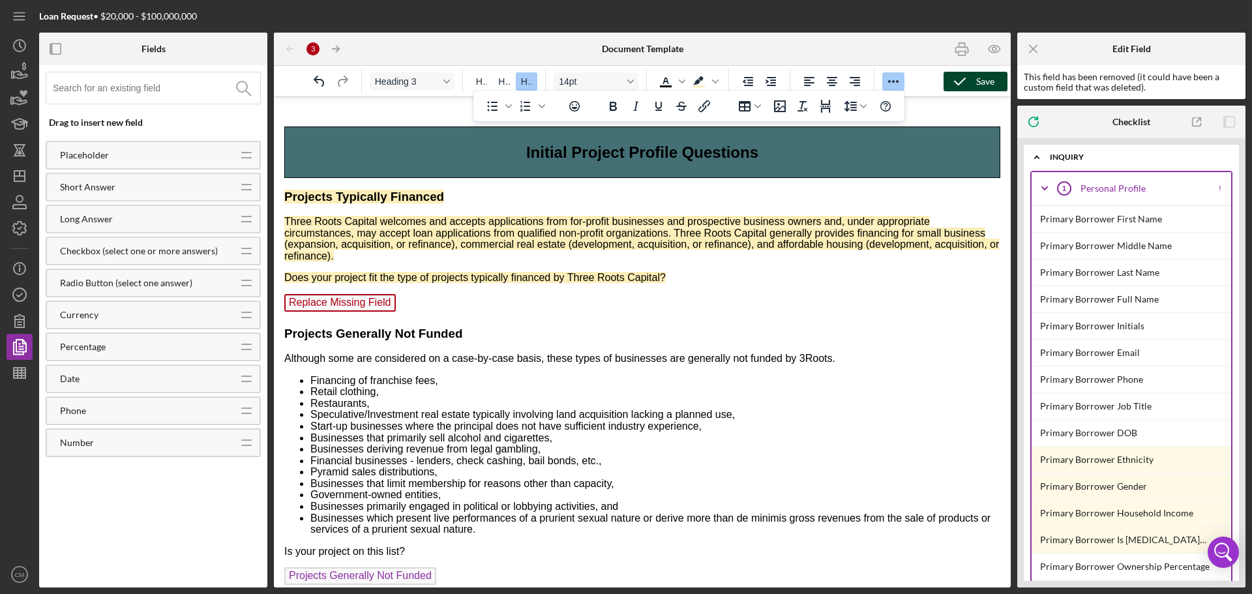
scroll to position [576, 0]
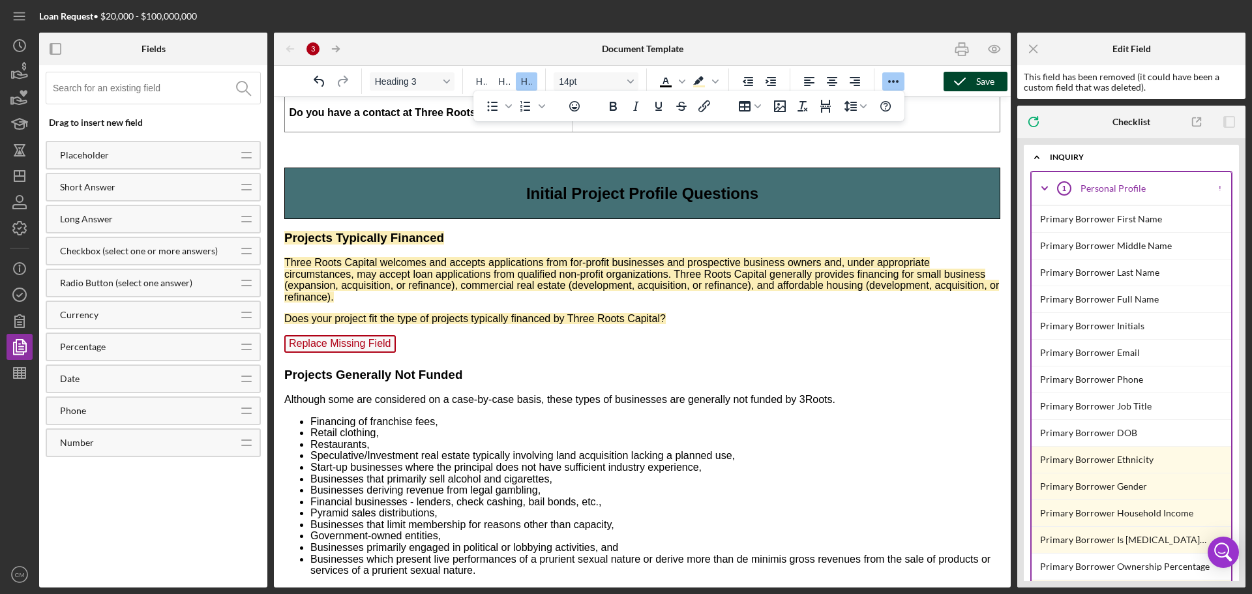
click at [981, 84] on div "Save" at bounding box center [985, 82] width 18 height 20
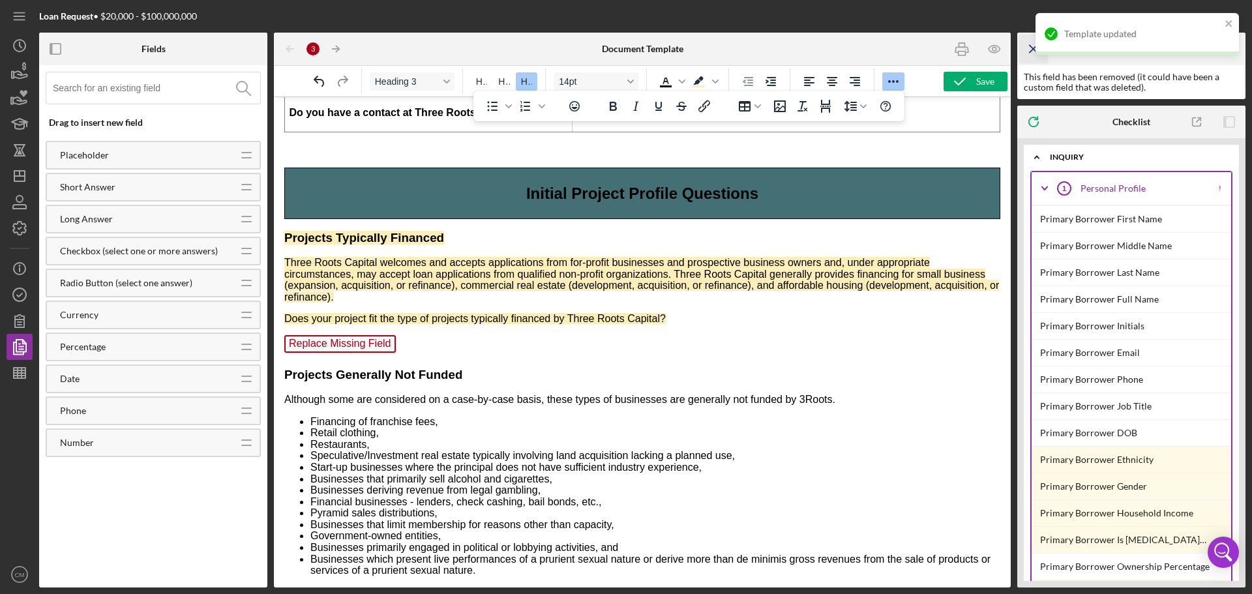
click at [1032, 48] on line "button" at bounding box center [1033, 48] width 7 height 7
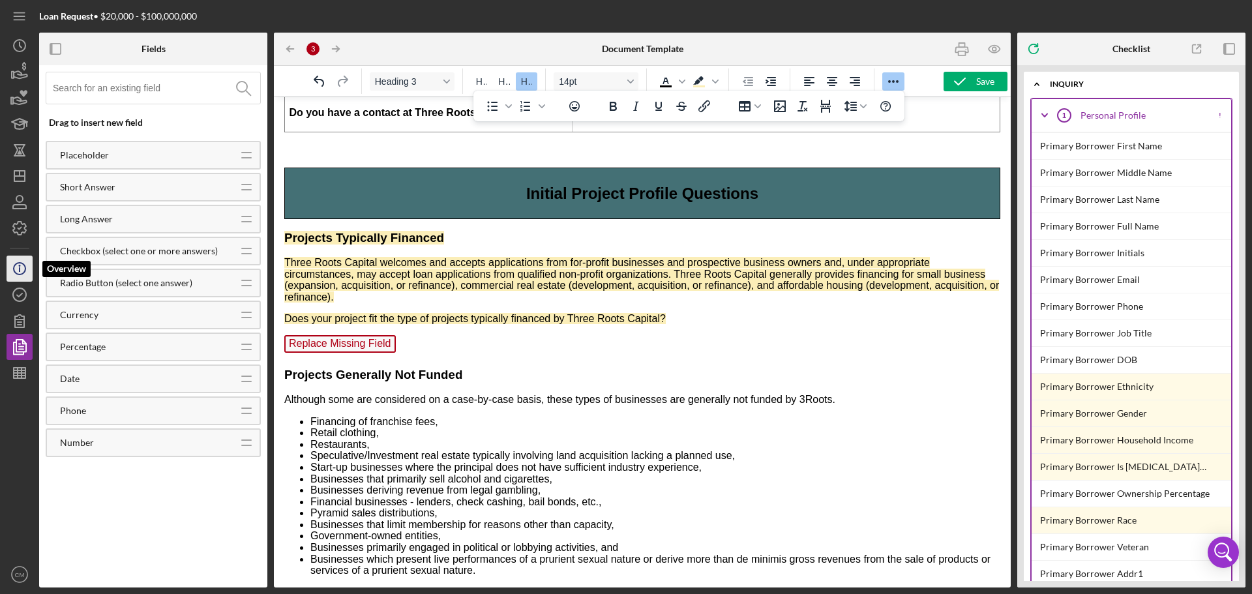
click at [17, 261] on icon "Icon/Info" at bounding box center [19, 268] width 33 height 33
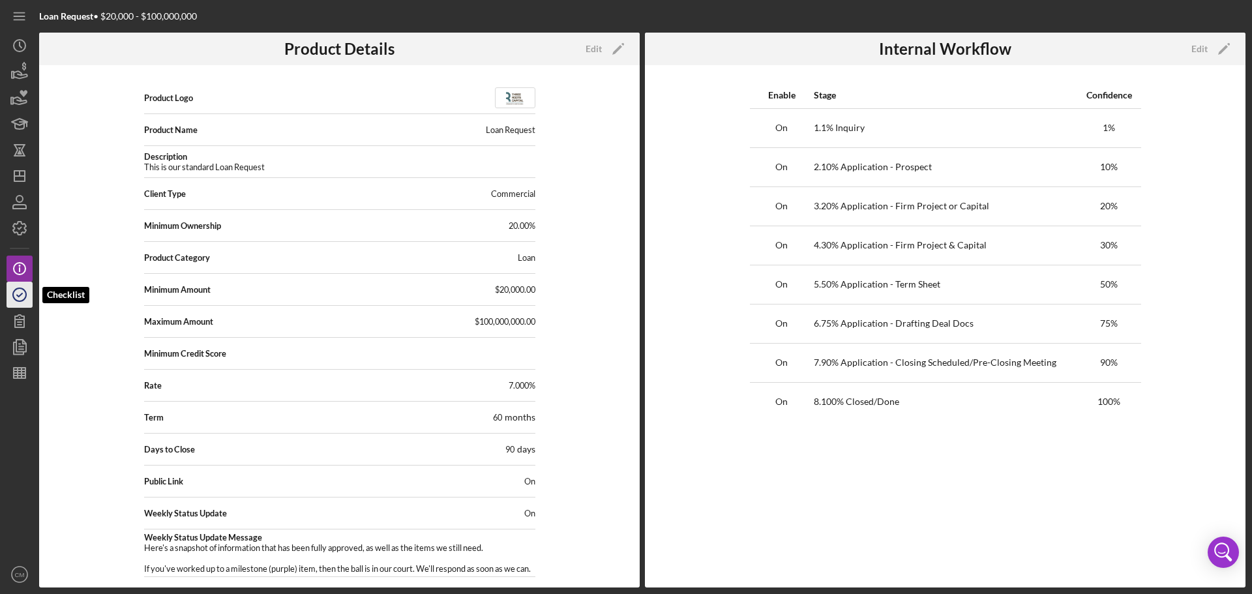
click at [14, 290] on icon "button" at bounding box center [19, 294] width 33 height 33
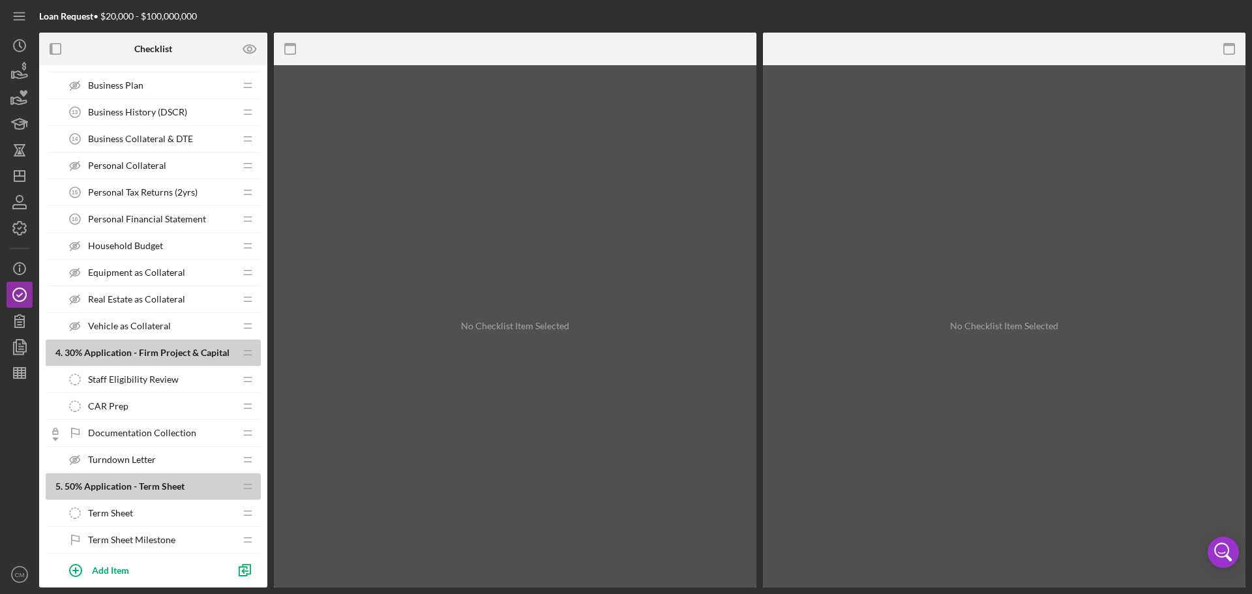
scroll to position [783, 0]
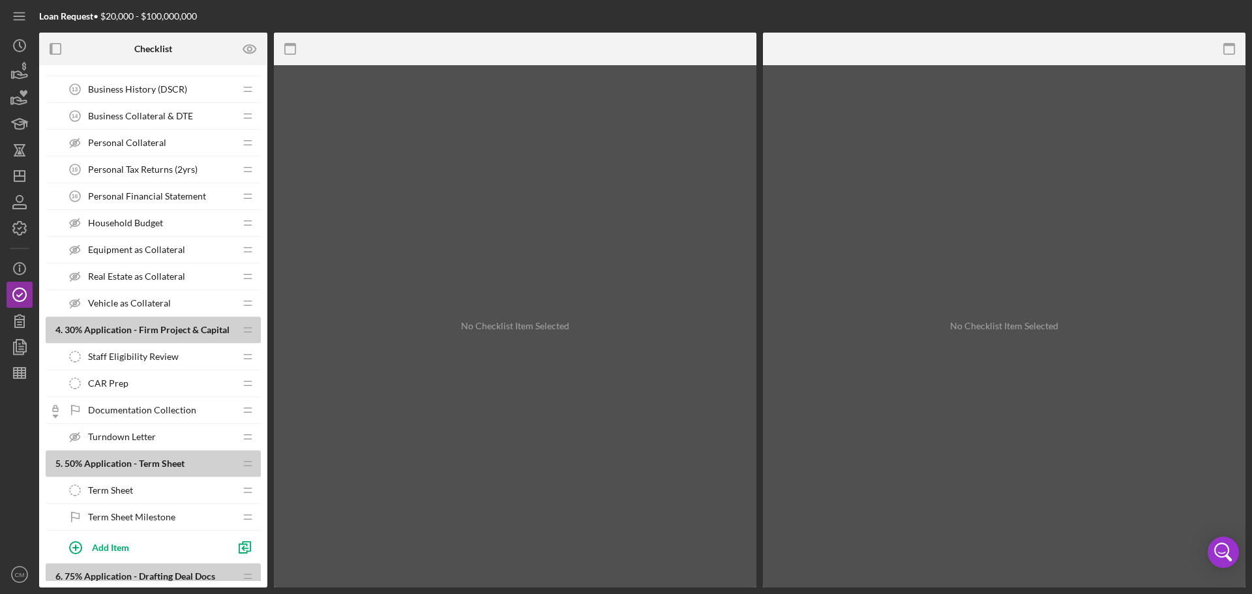
click at [135, 357] on span "Staff Eligibility Review" at bounding box center [133, 357] width 91 height 10
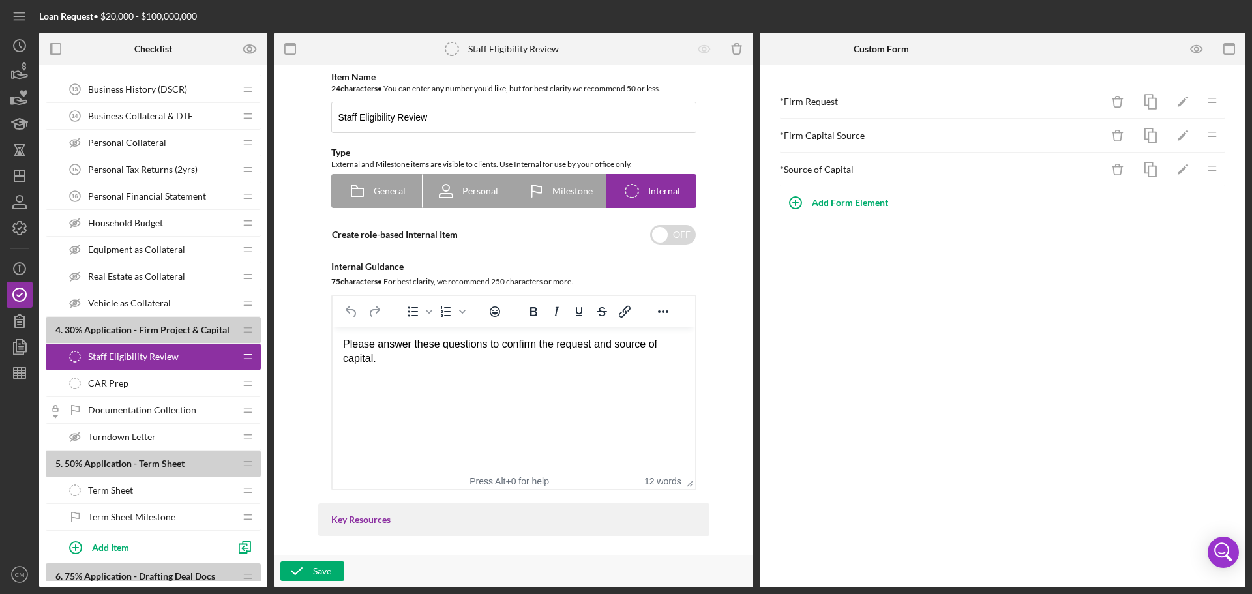
click at [116, 380] on span "CAR Prep" at bounding box center [108, 383] width 40 height 10
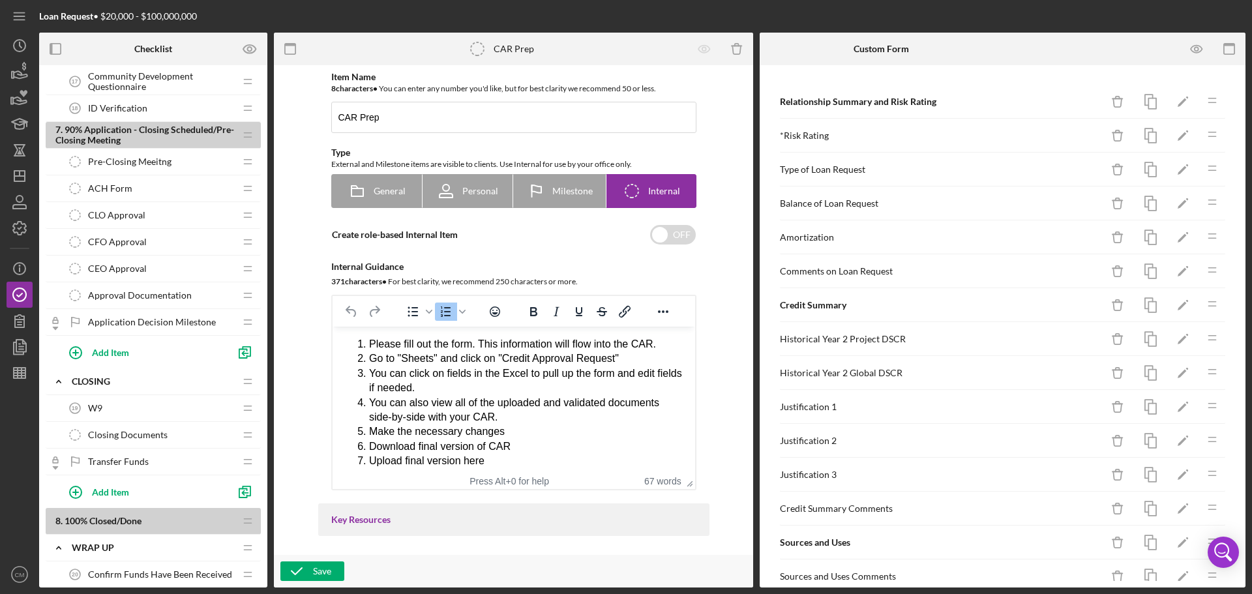
scroll to position [1510, 0]
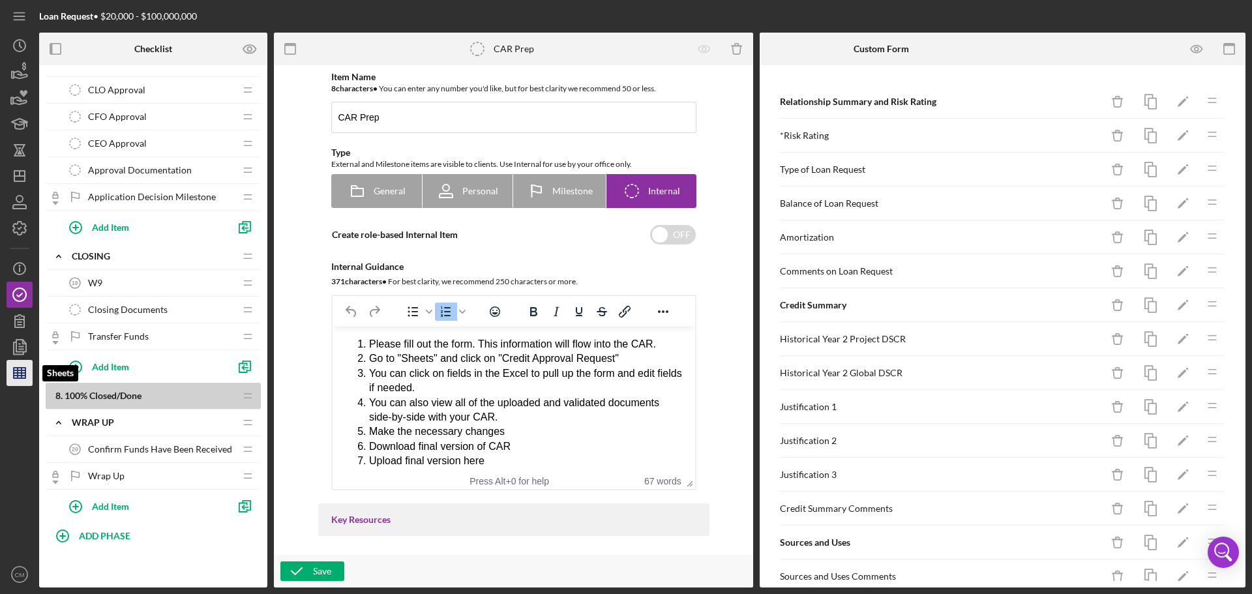
click at [10, 366] on icon "button" at bounding box center [19, 373] width 33 height 33
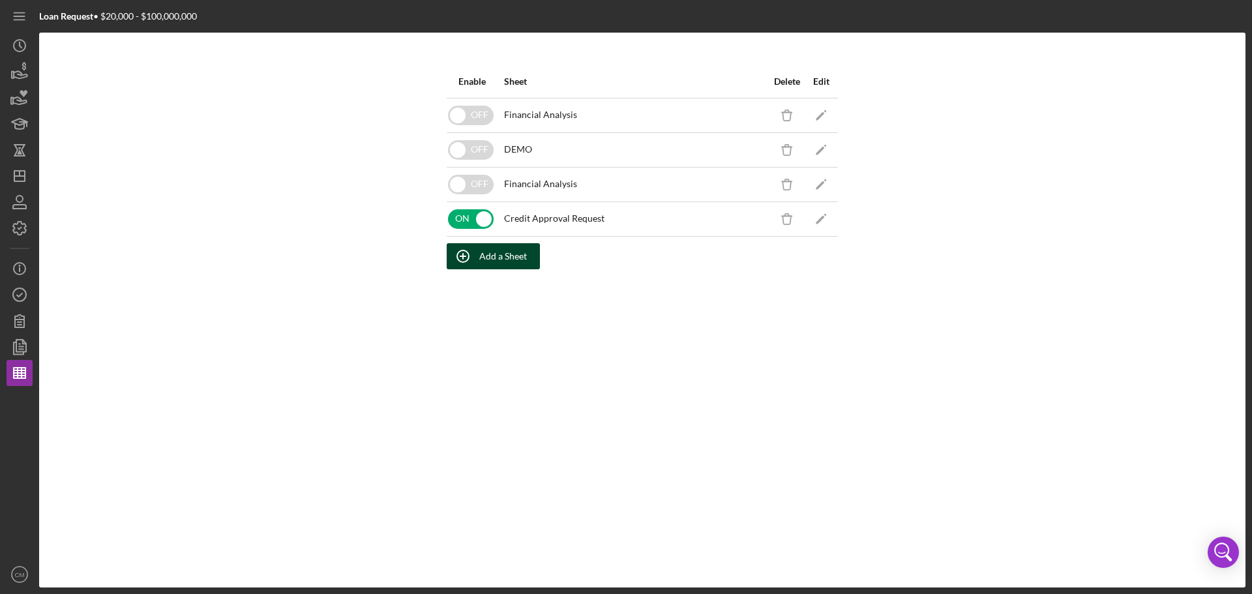
click at [486, 248] on div "Add a Sheet" at bounding box center [503, 256] width 48 height 26
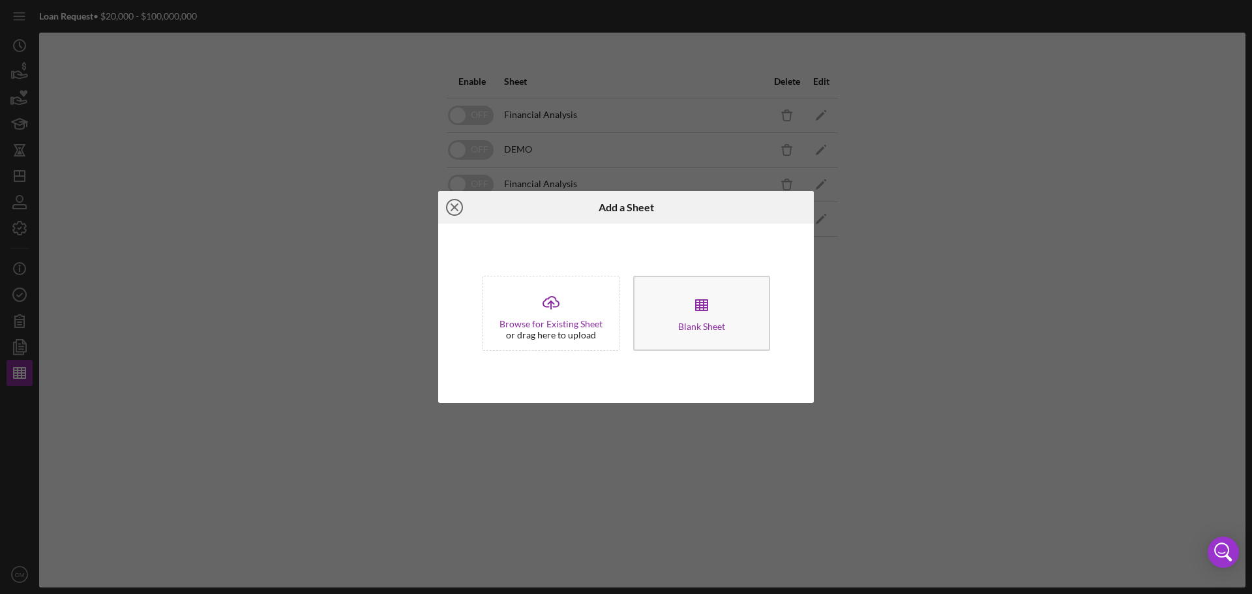
click at [452, 205] on line at bounding box center [454, 207] width 7 height 7
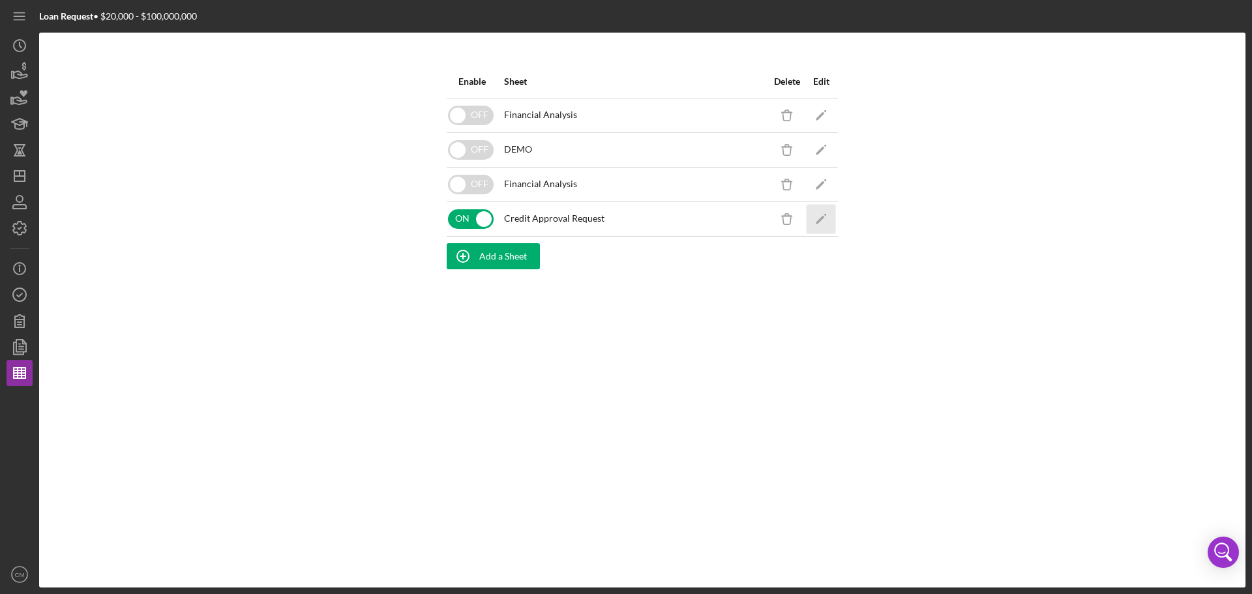
click at [818, 210] on icon "Icon/Edit" at bounding box center [821, 218] width 29 height 29
